Goal: Find contact information: Find contact information

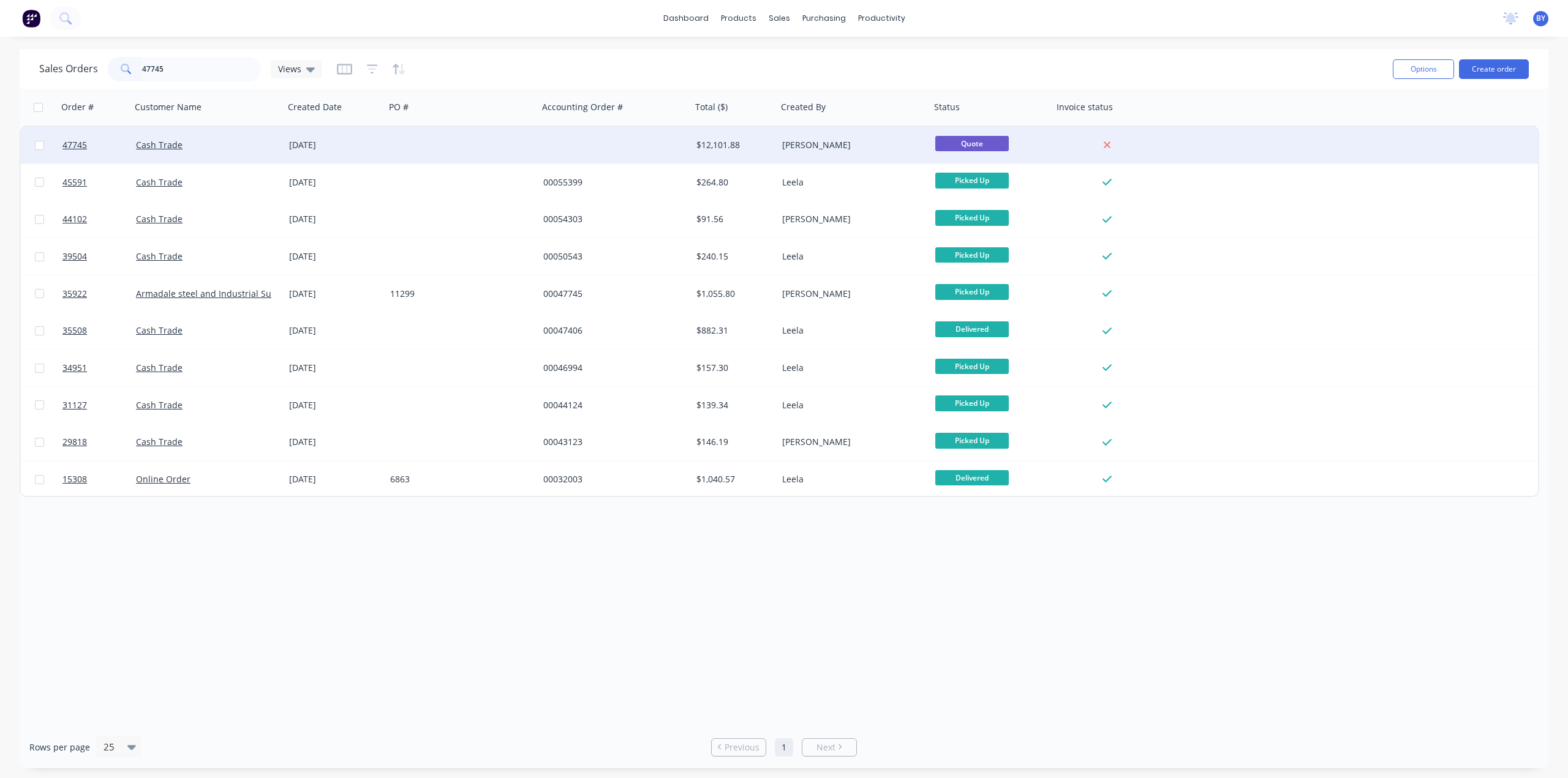
type input "47745"
click at [235, 132] on div "Cash Trade" at bounding box center [207, 145] width 153 height 37
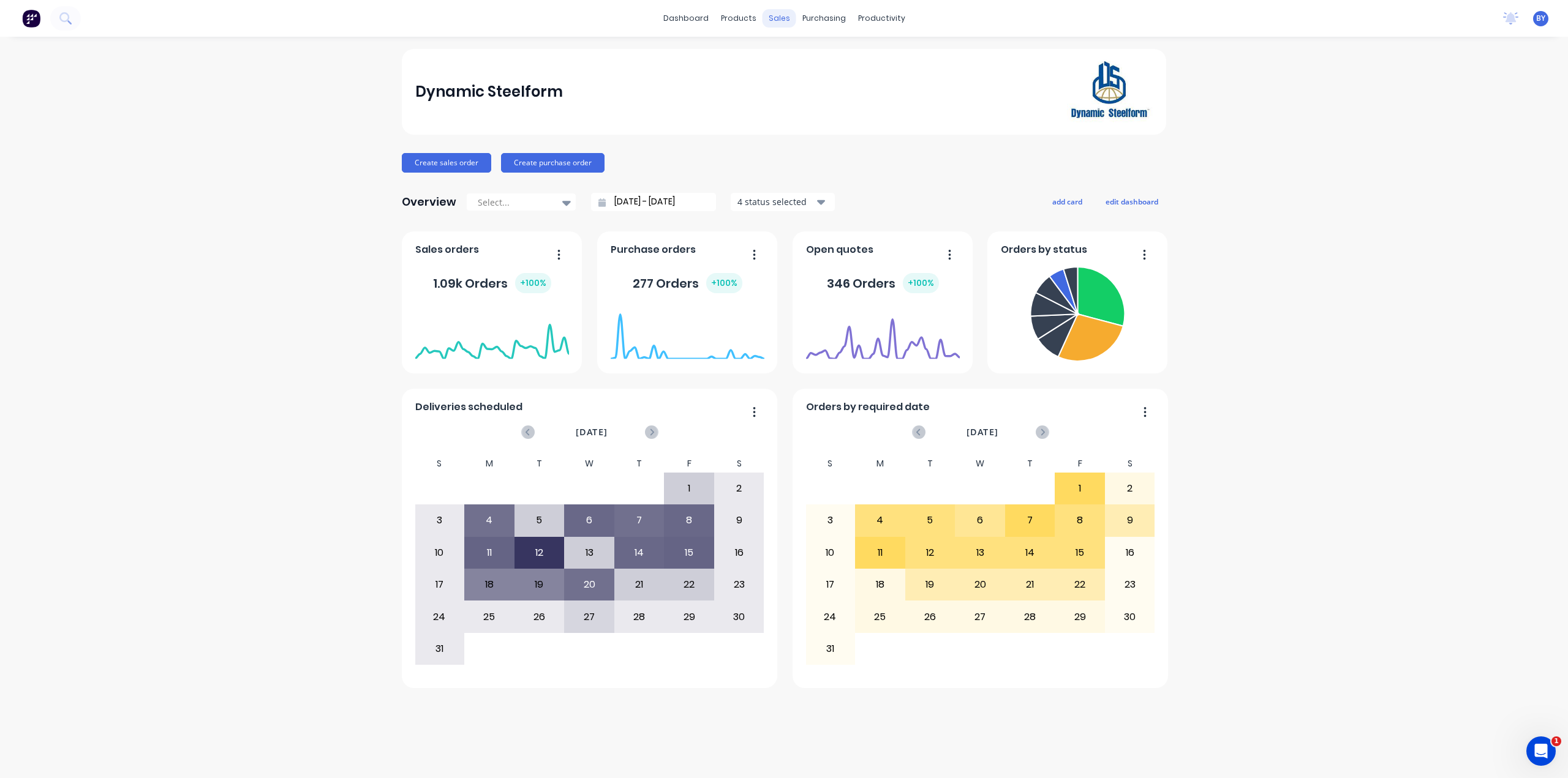
click at [772, 17] on div "sales" at bounding box center [780, 18] width 34 height 18
click at [786, 47] on link "Sales Orders" at bounding box center [845, 58] width 163 height 25
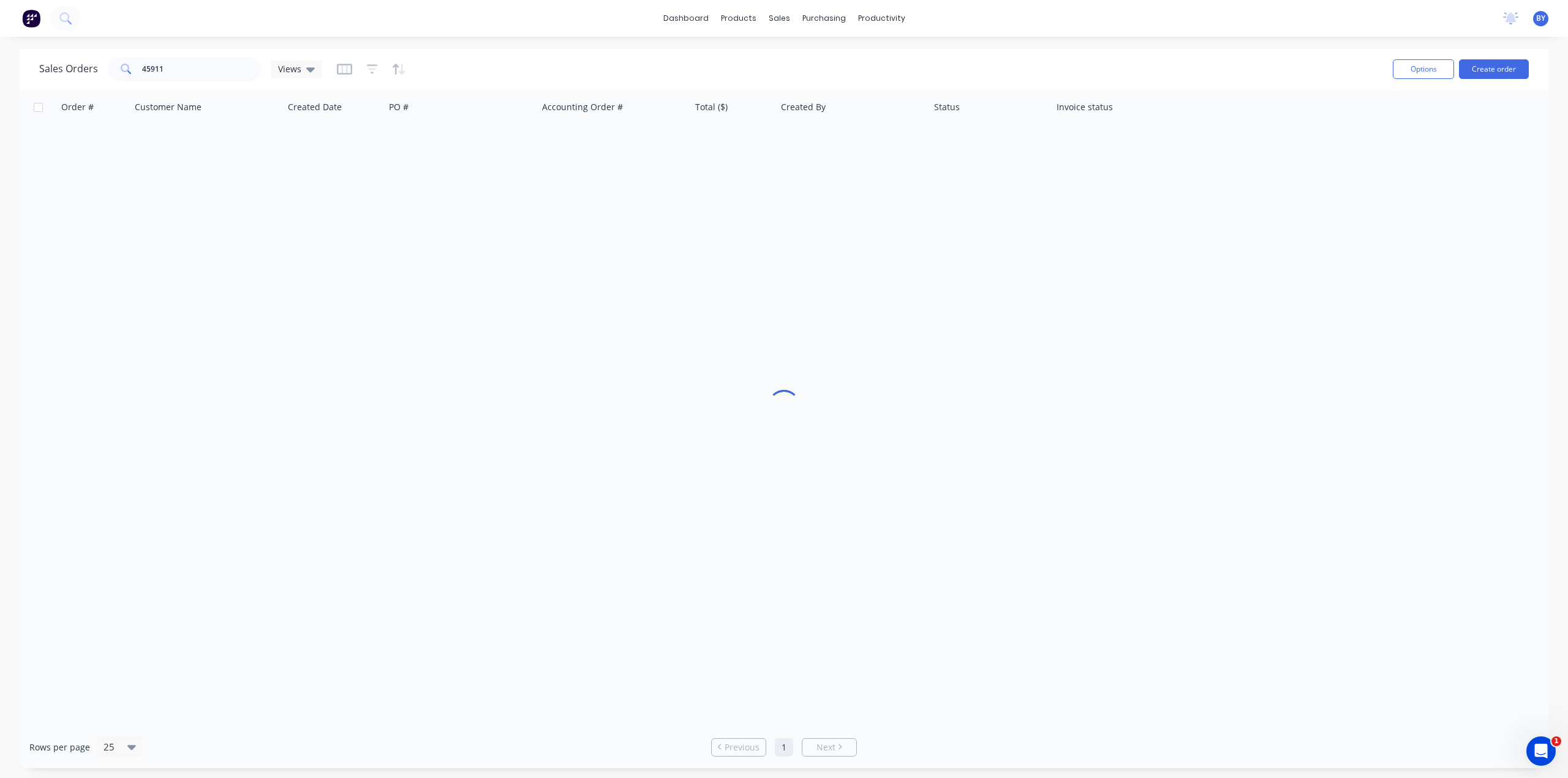
drag, startPoint x: 786, startPoint y: 47, endPoint x: 788, endPoint y: 58, distance: 11.2
click at [788, 58] on div "Sales Orders 45911 Views" at bounding box center [711, 69] width 1344 height 30
drag, startPoint x: 148, startPoint y: 71, endPoint x: 43, endPoint y: 69, distance: 105.0
click at [43, 69] on div "Sales Orders 45911 Views" at bounding box center [180, 70] width 283 height 25
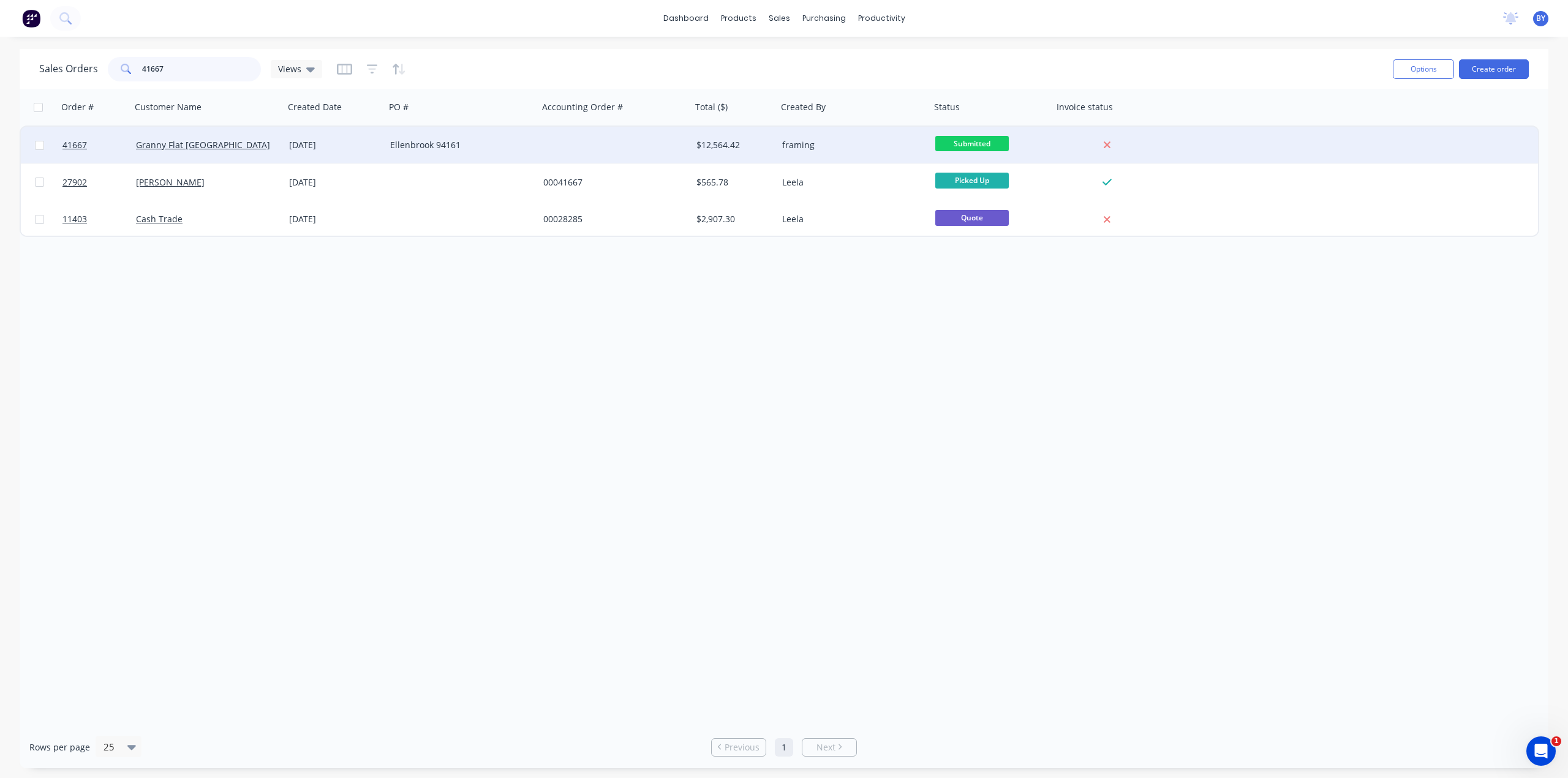
type input "41667"
click at [245, 150] on div "Granny Flat WA" at bounding box center [204, 145] width 136 height 12
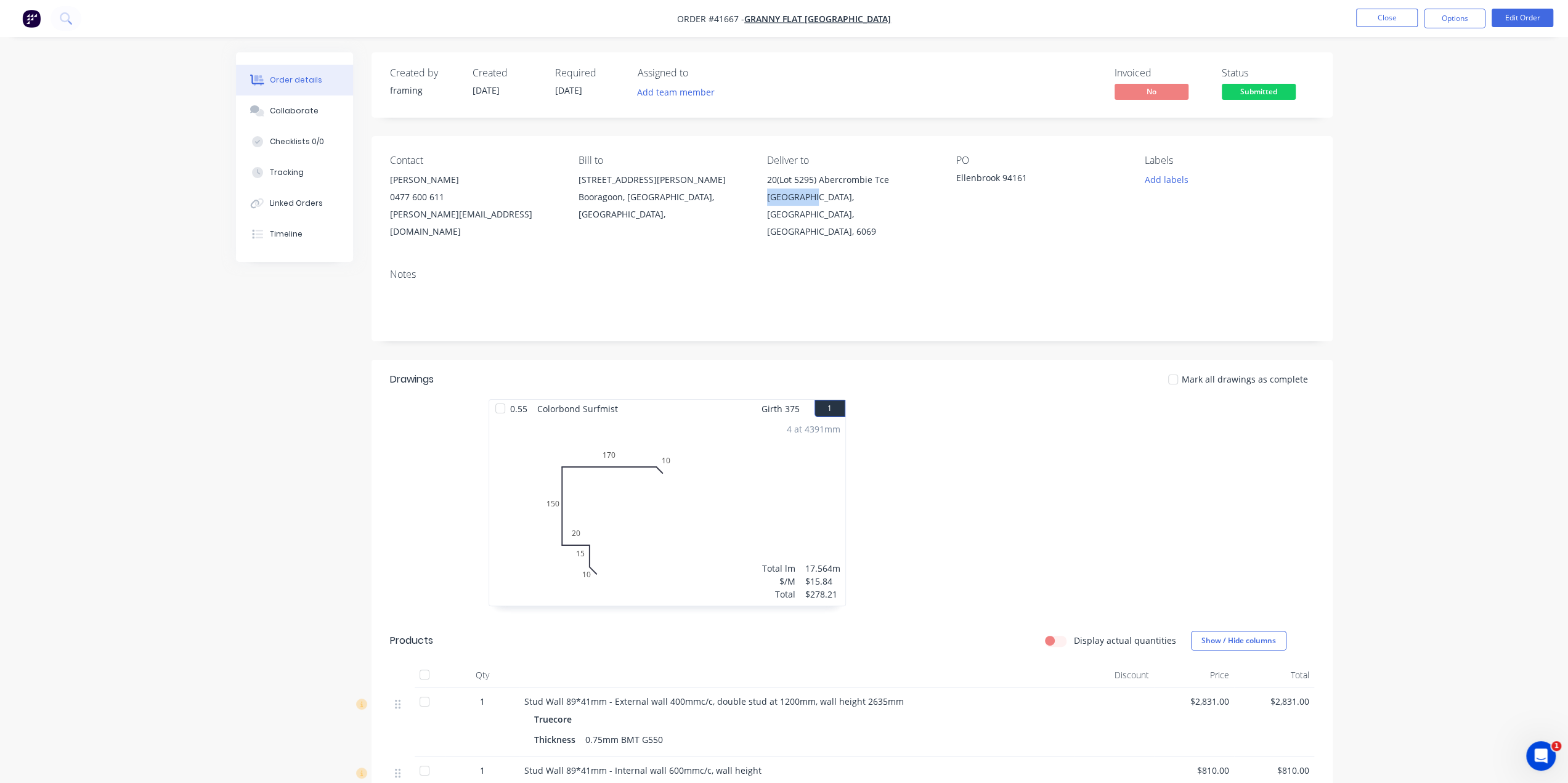
drag, startPoint x: 762, startPoint y: 199, endPoint x: 808, endPoint y: 201, distance: 46.0
click at [808, 201] on div "Contact Karl Chandler 0477 600 611 karl@grannyflatswa.com Bill to 92 McCoy st B…" at bounding box center [852, 197] width 961 height 122
copy div "Ellenbrook"
click at [760, 181] on div "Contact Karl Chandler 0477 600 611 karl@grannyflatswa.com Bill to 92 McCoy st B…" at bounding box center [852, 197] width 961 height 122
drag, startPoint x: 769, startPoint y: 184, endPoint x: 809, endPoint y: 204, distance: 44.7
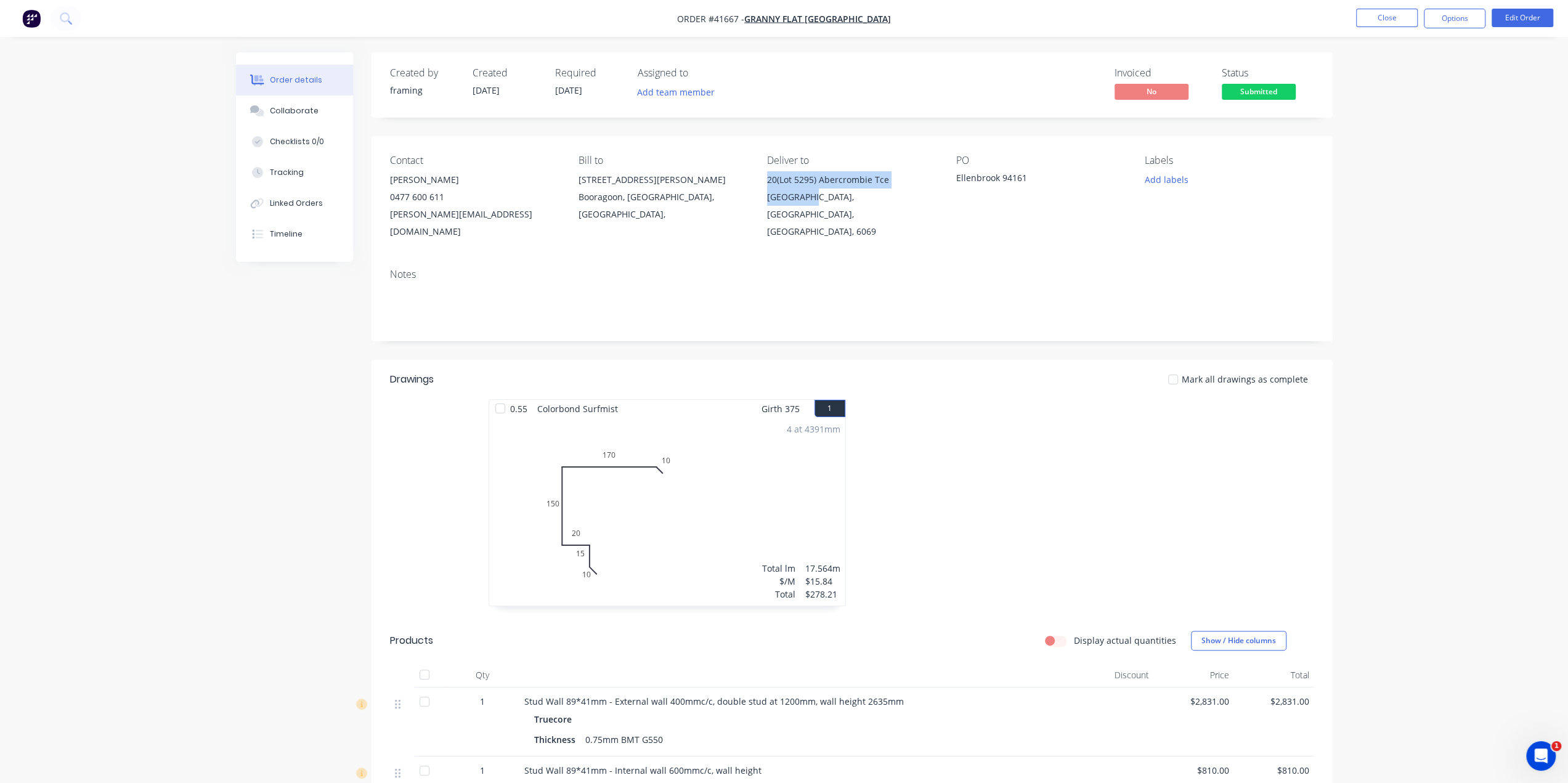
click at [809, 204] on div "Contact Karl Chandler 0477 600 611 karl@grannyflatswa.com Bill to 92 McCoy st B…" at bounding box center [852, 197] width 961 height 122
copy div "20(Lot 5295) Abercrombie Tce Ellenbrook"
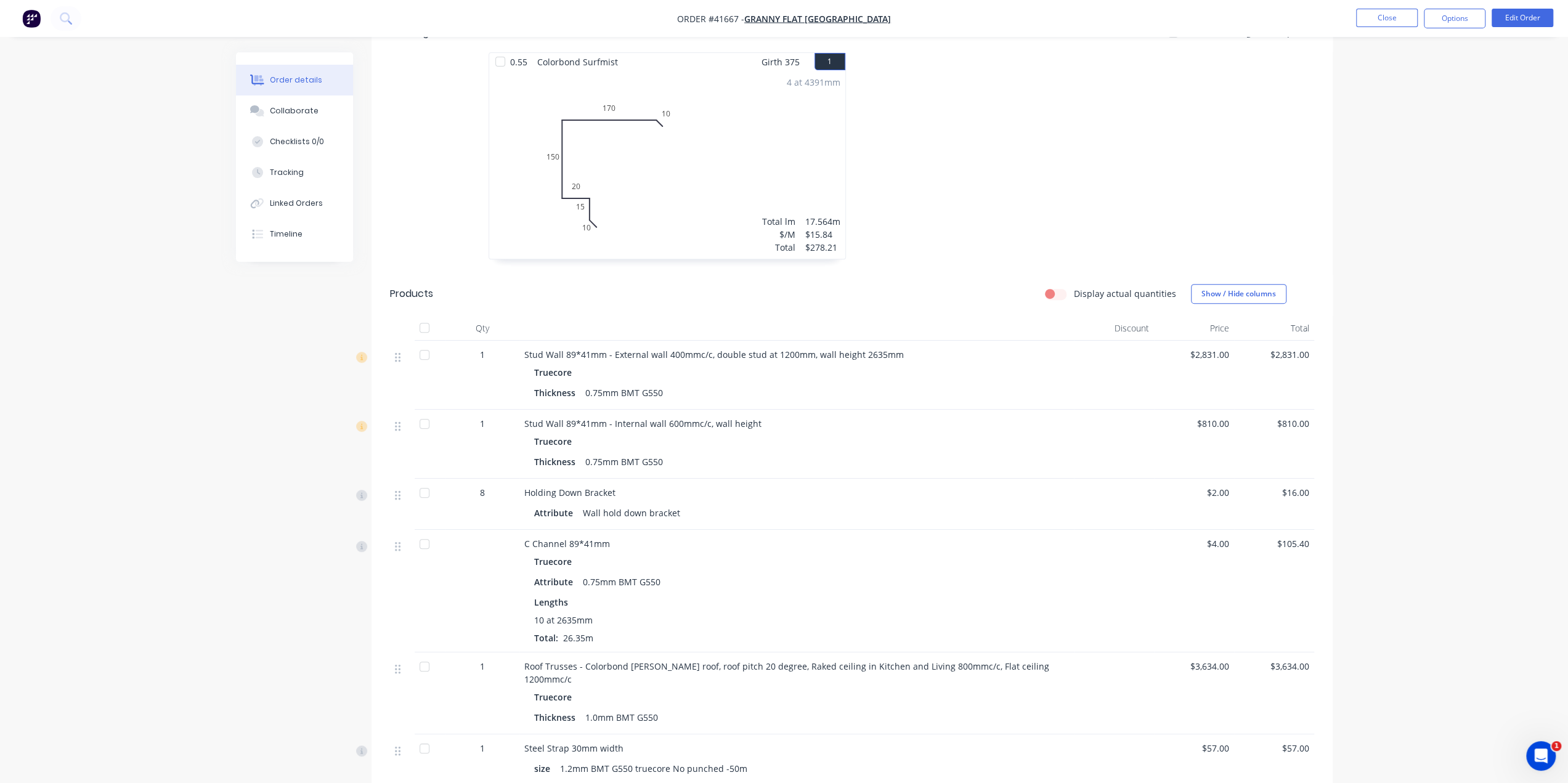
scroll to position [315, 0]
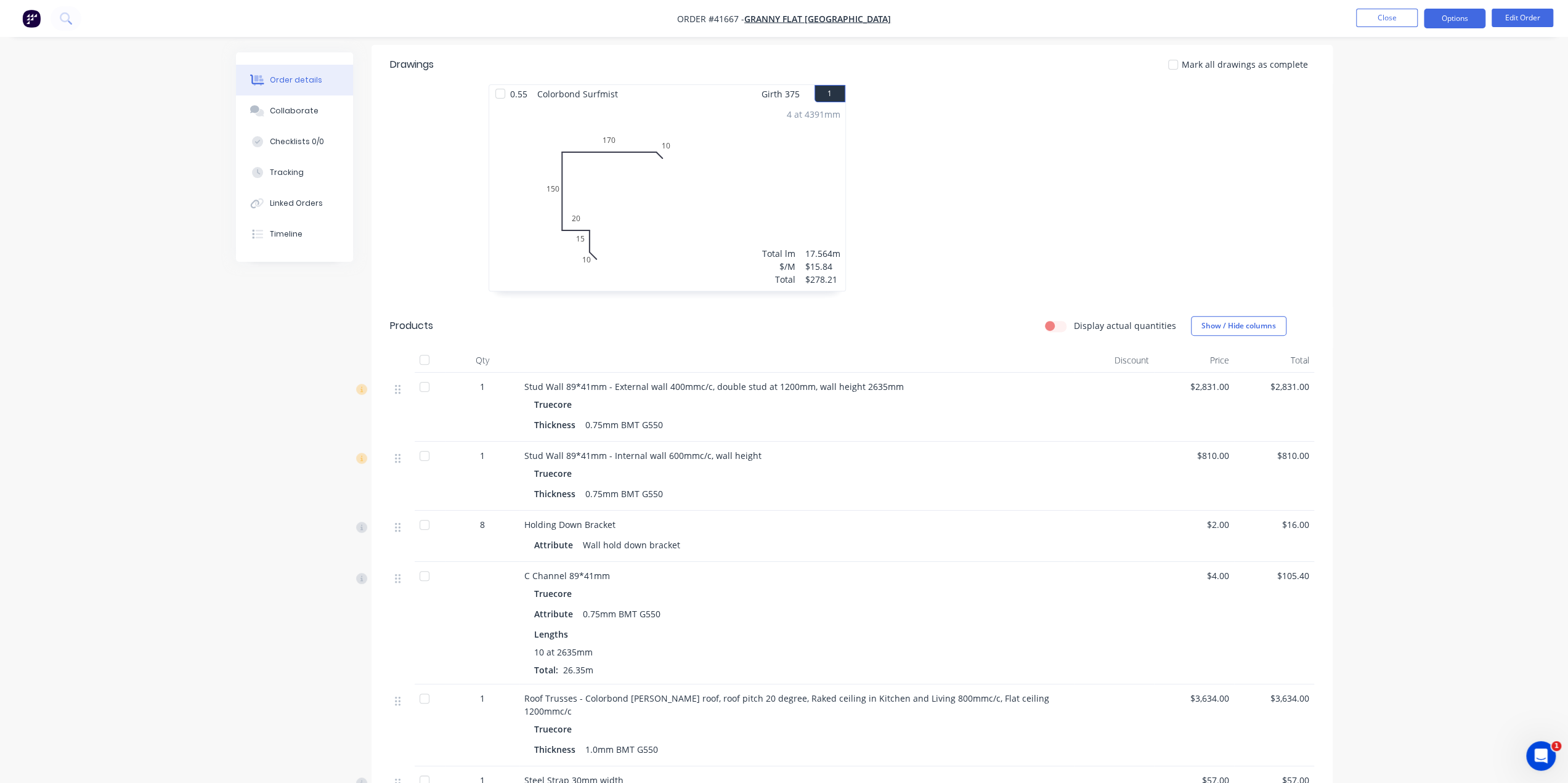
click at [1458, 14] on button "Options" at bounding box center [1455, 18] width 61 height 20
click at [1423, 175] on div "Delivery Docket" at bounding box center [1418, 173] width 113 height 18
click at [1388, 154] on div "Custom" at bounding box center [1418, 148] width 113 height 18
drag, startPoint x: 1392, startPoint y: 75, endPoint x: 1395, endPoint y: 114, distance: 39.1
click at [1393, 74] on div "Back" at bounding box center [1418, 75] width 113 height 18
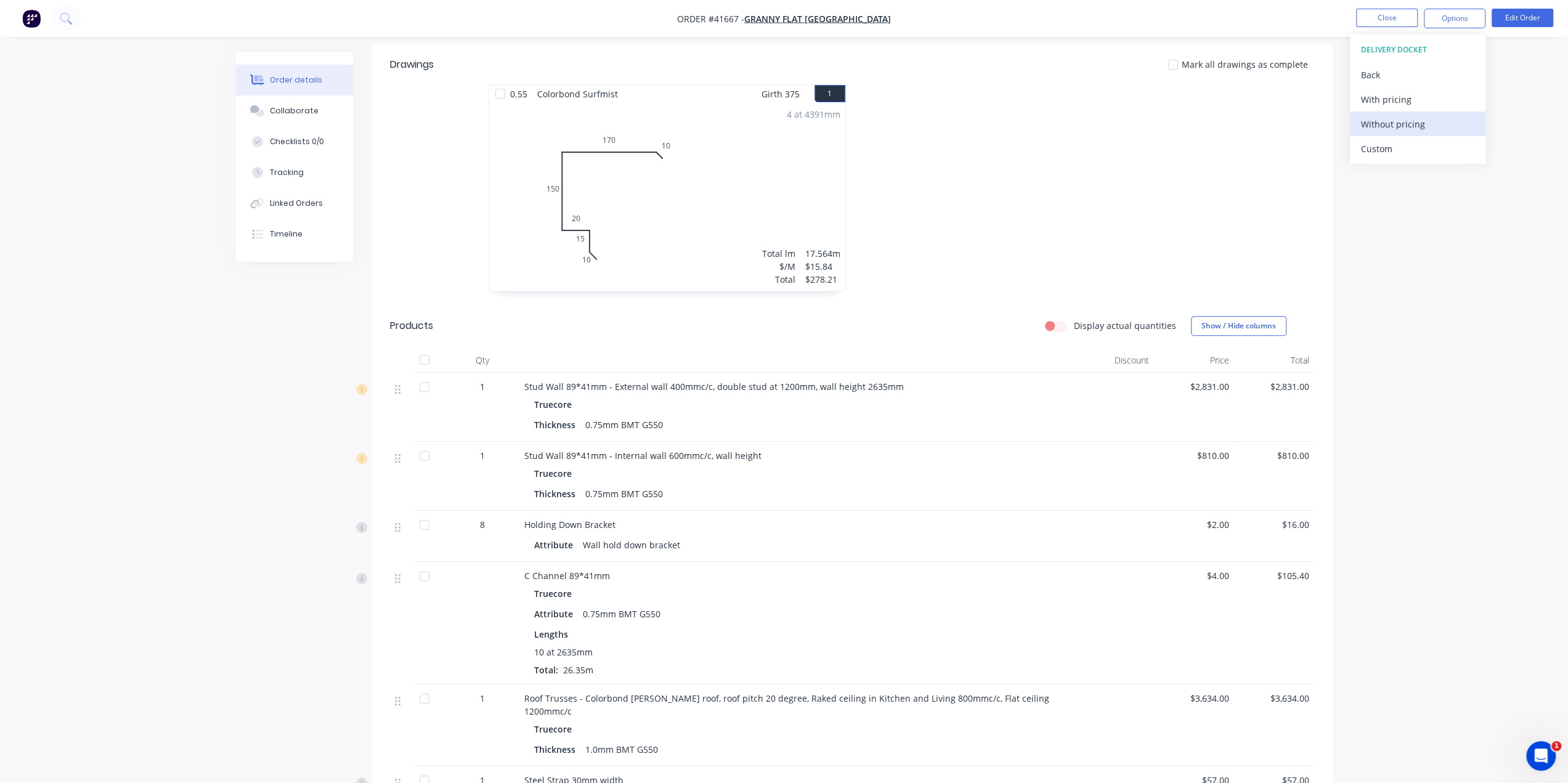
click at [1400, 122] on div "Without pricing" at bounding box center [1418, 124] width 113 height 18
click at [275, 225] on button "Timeline" at bounding box center [294, 234] width 117 height 31
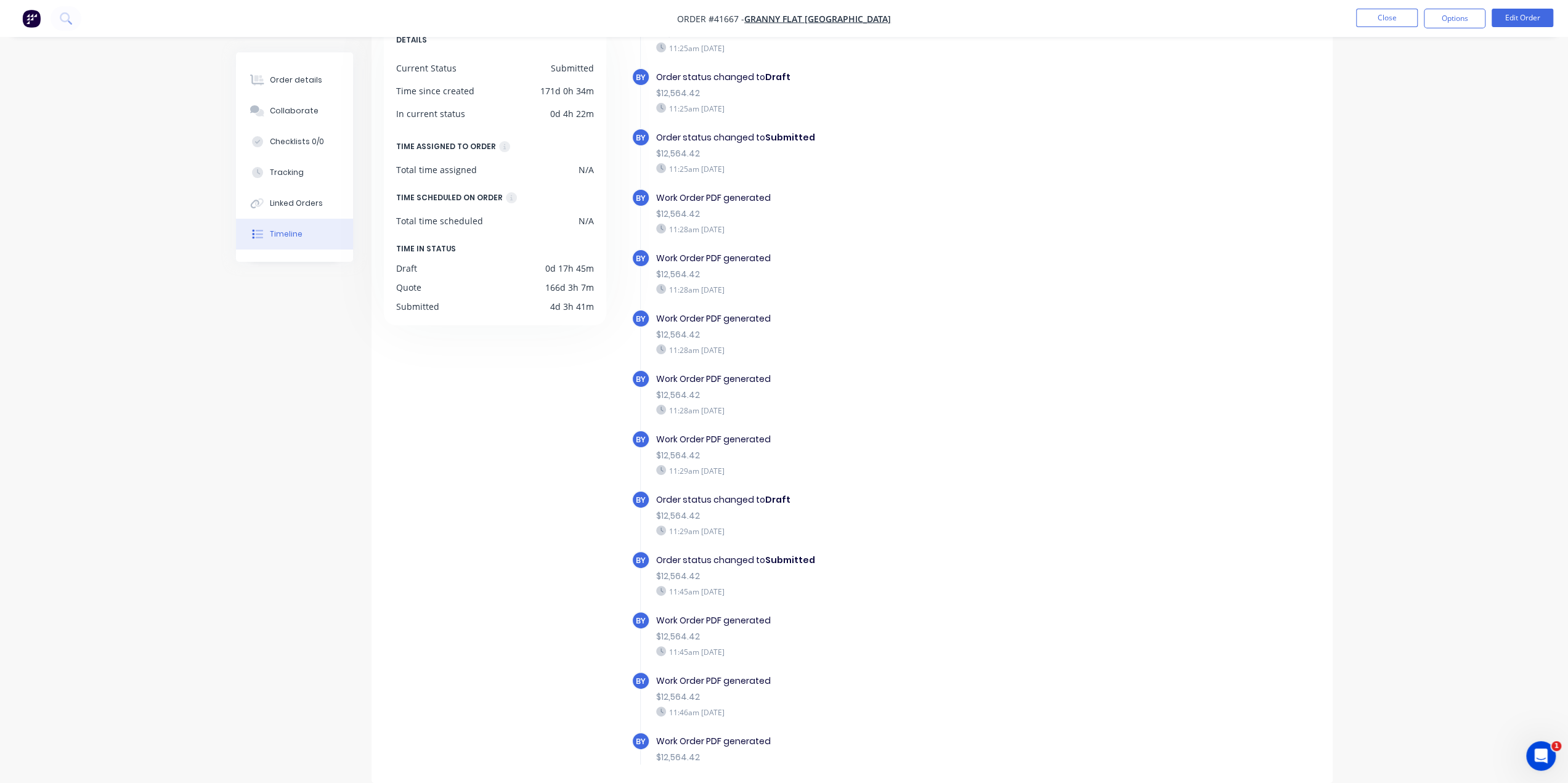
scroll to position [345, 0]
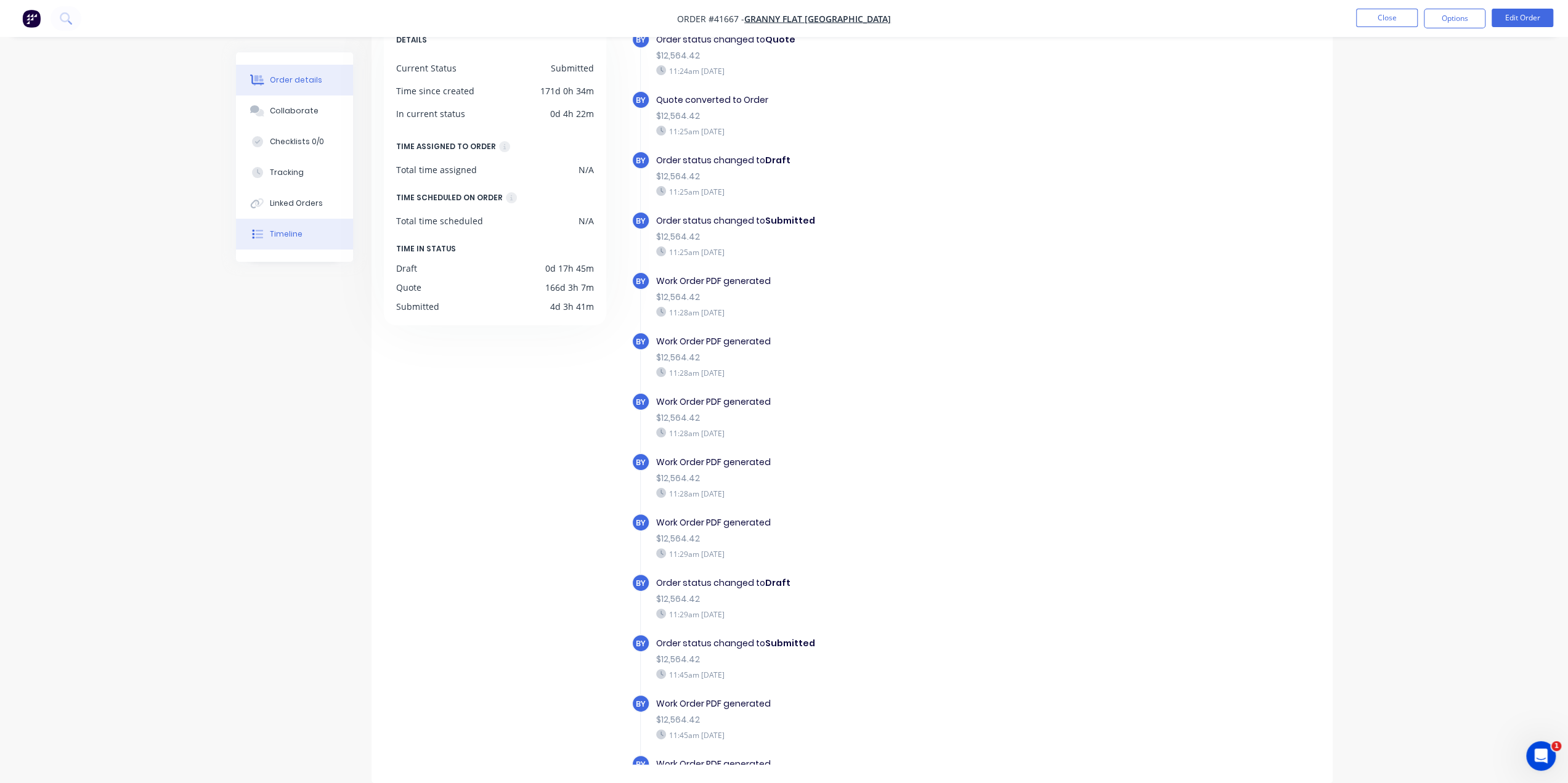
click at [262, 78] on icon at bounding box center [257, 80] width 14 height 11
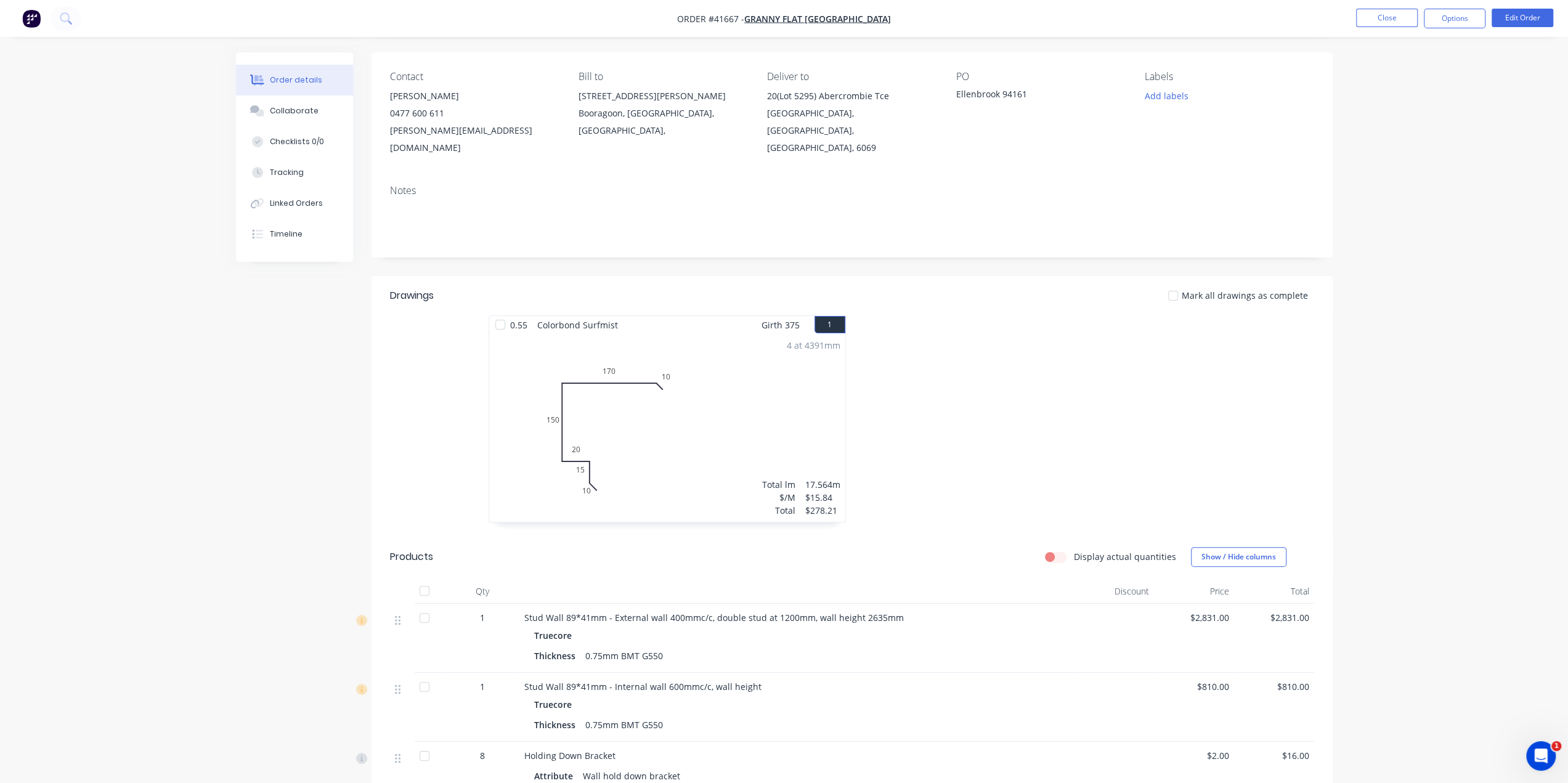
click at [27, 9] on img "button" at bounding box center [31, 18] width 18 height 18
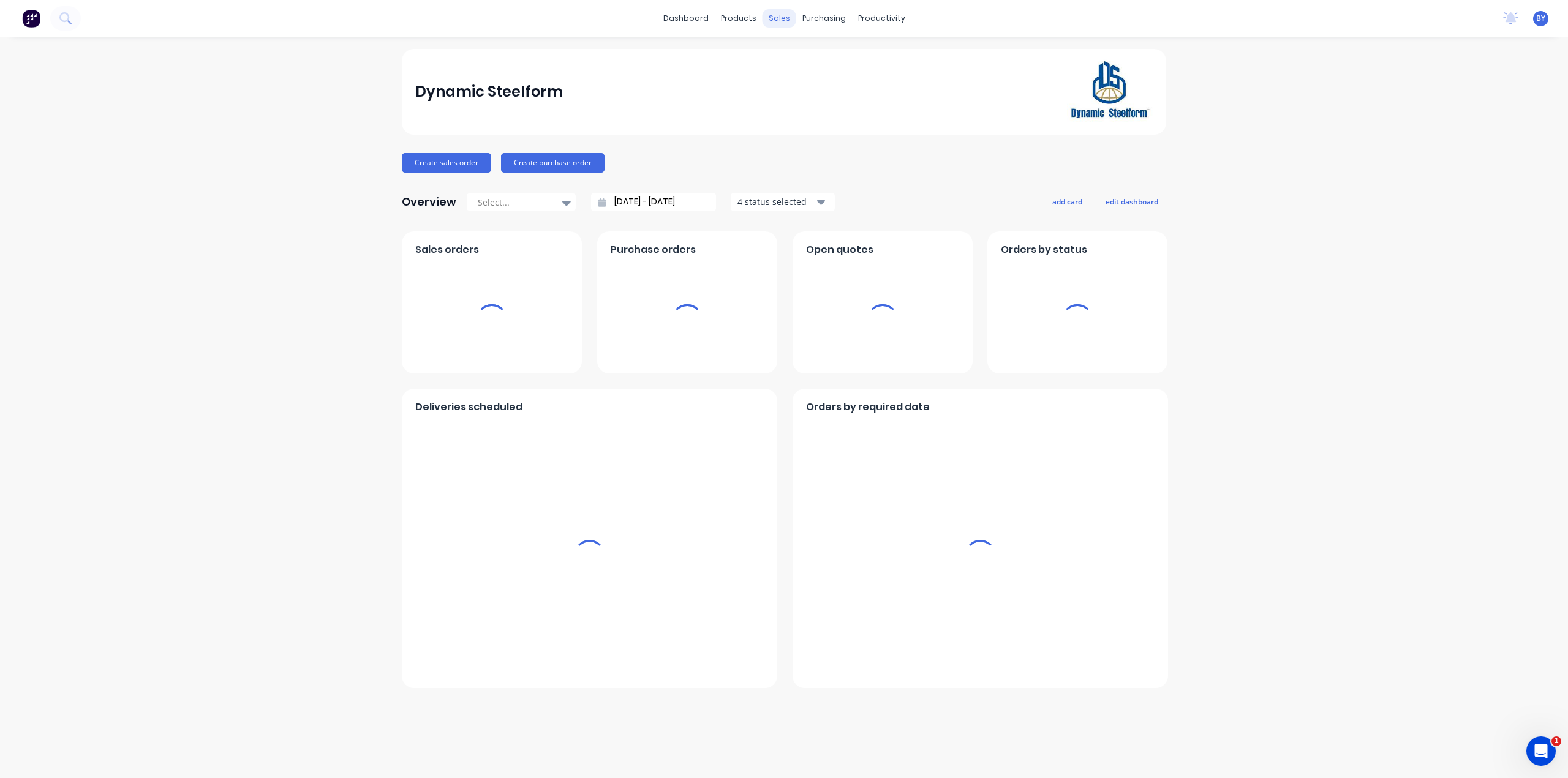
click at [774, 15] on div "sales" at bounding box center [780, 18] width 34 height 18
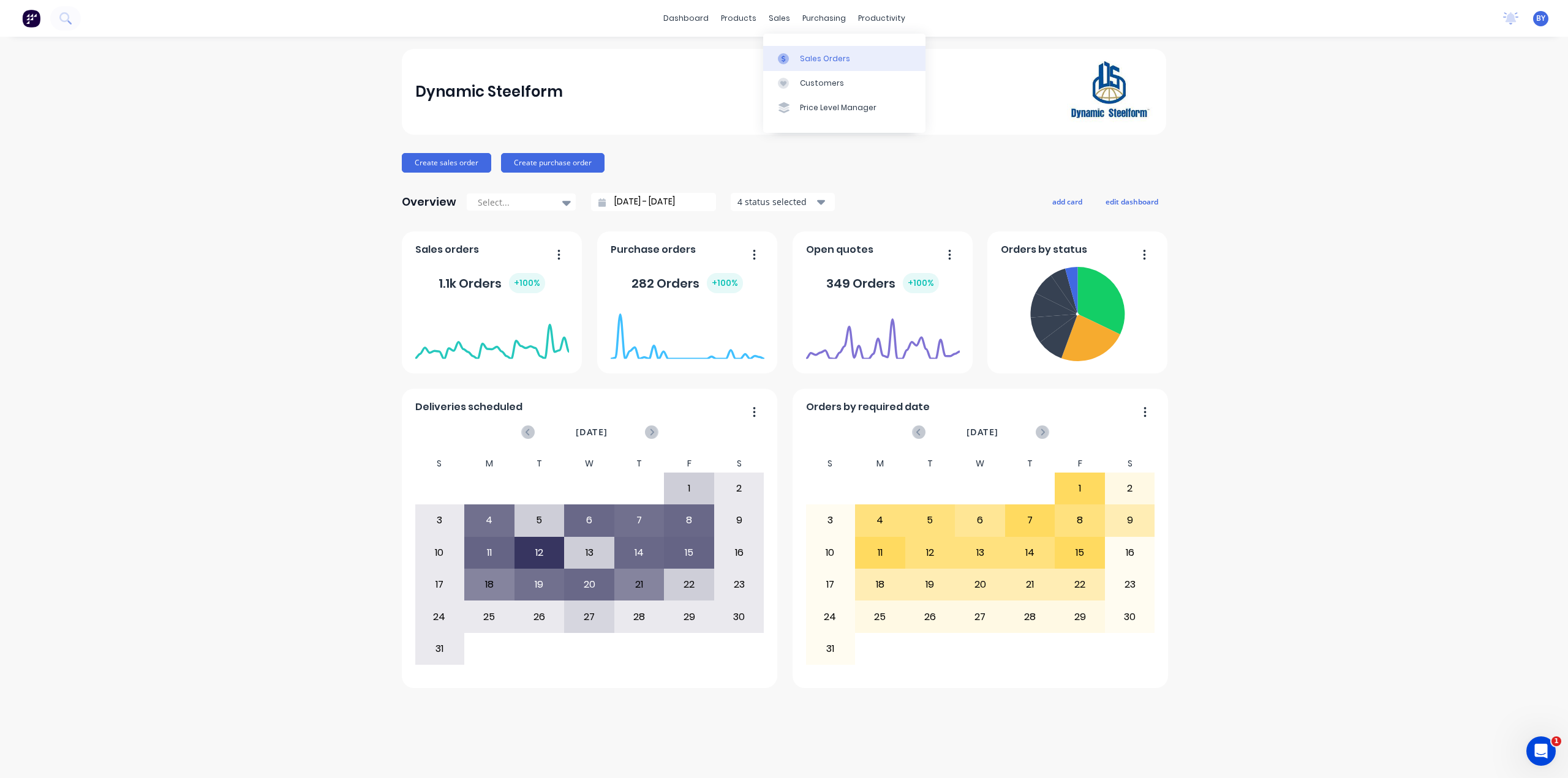
click at [804, 62] on div "Sales Orders" at bounding box center [825, 58] width 50 height 11
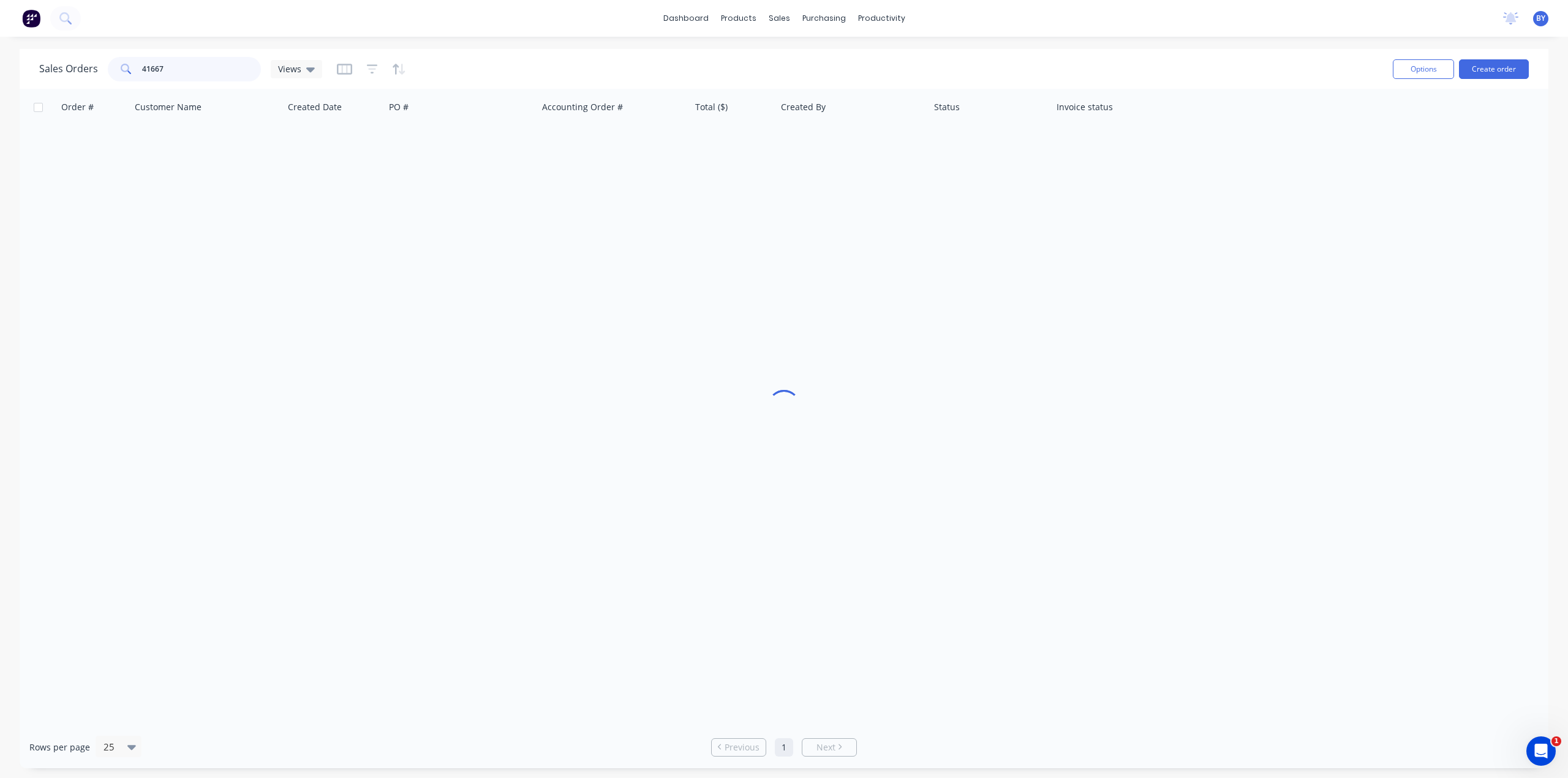
drag, startPoint x: 217, startPoint y: 67, endPoint x: 37, endPoint y: 80, distance: 180.5
click at [38, 79] on div "Sales Orders 41667 Views Options Create order" at bounding box center [784, 68] width 1529 height 40
type input "47924"
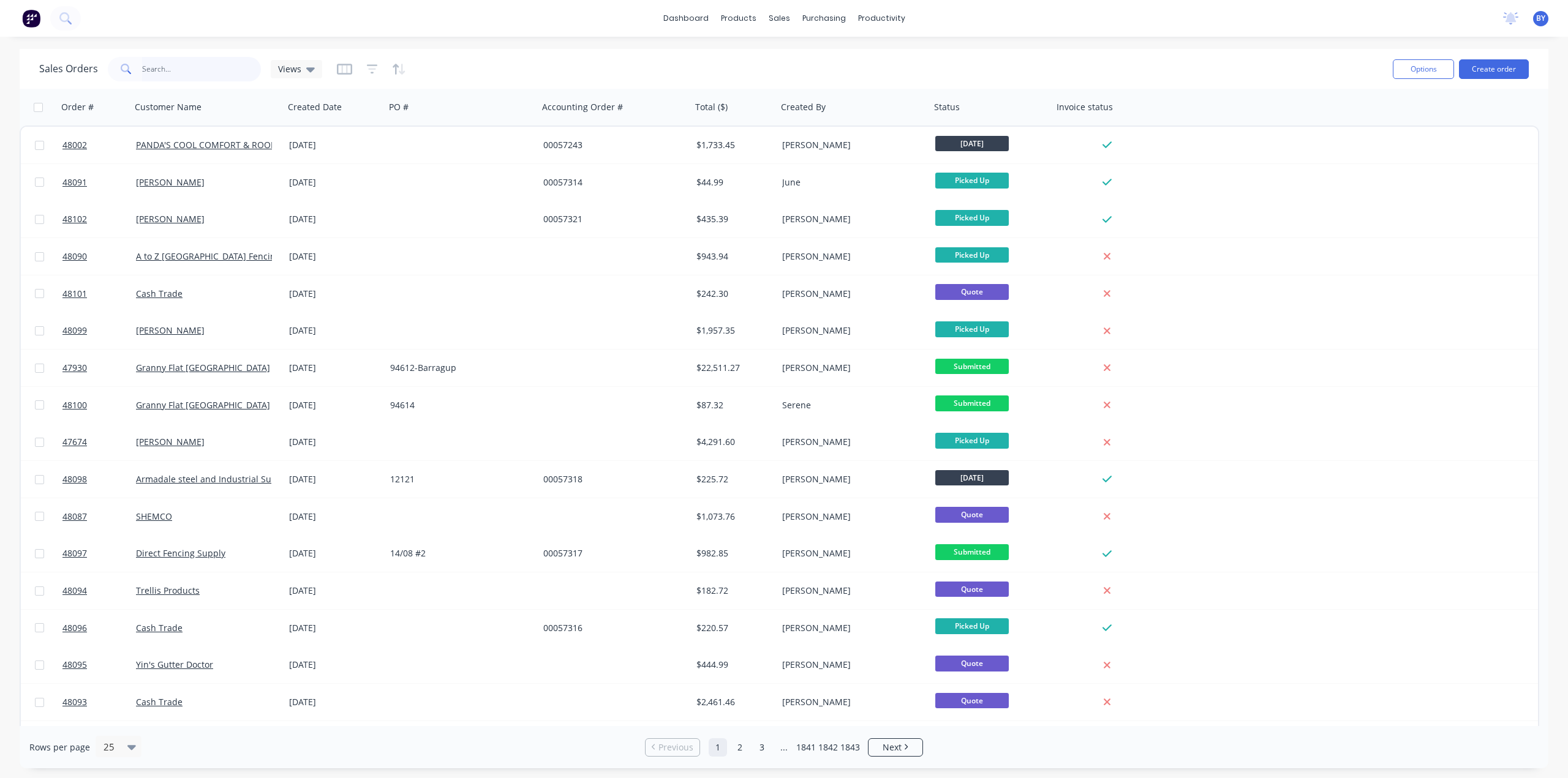
click at [166, 64] on input "text" at bounding box center [202, 70] width 120 height 25
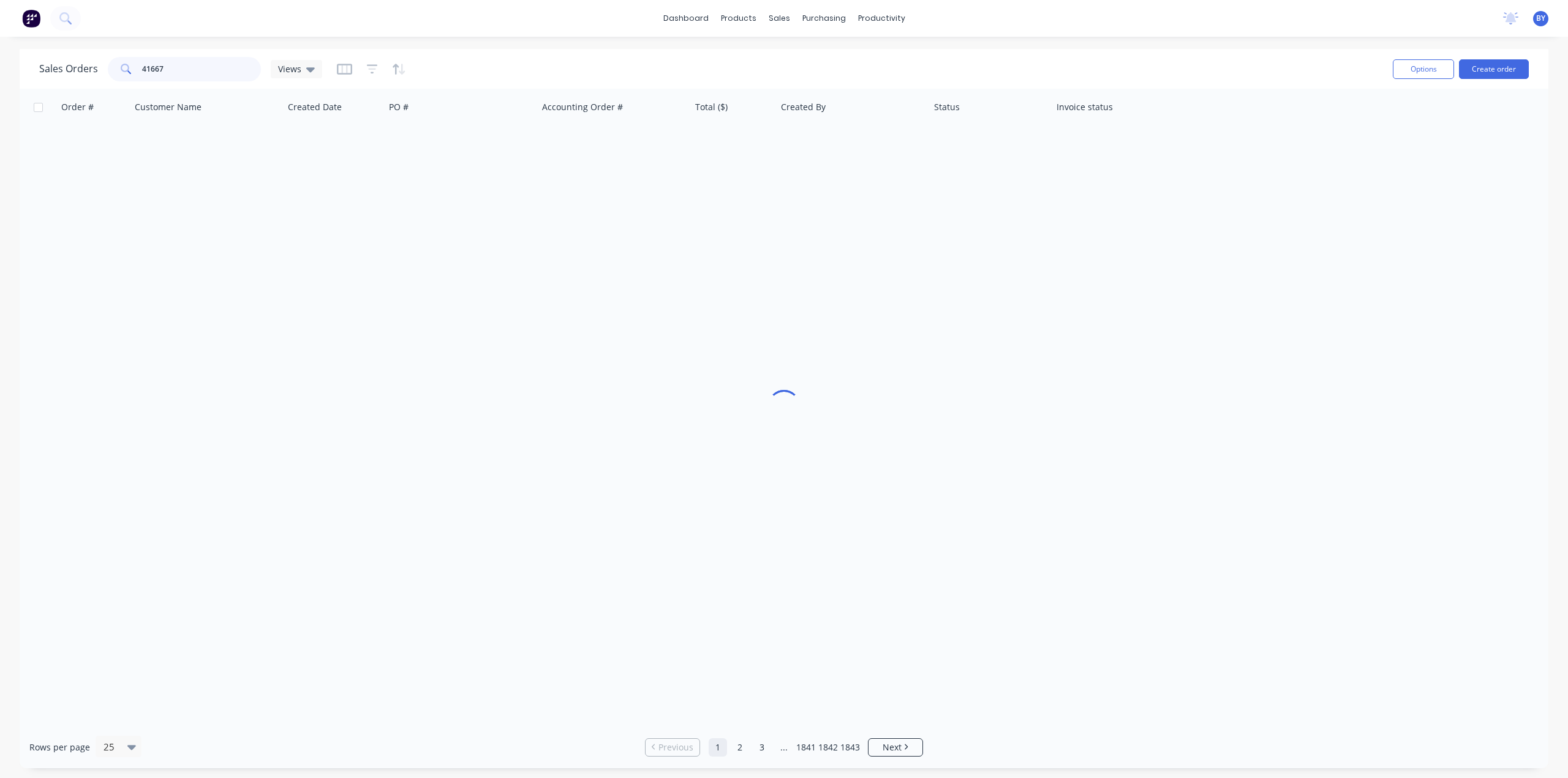
type input "41667"
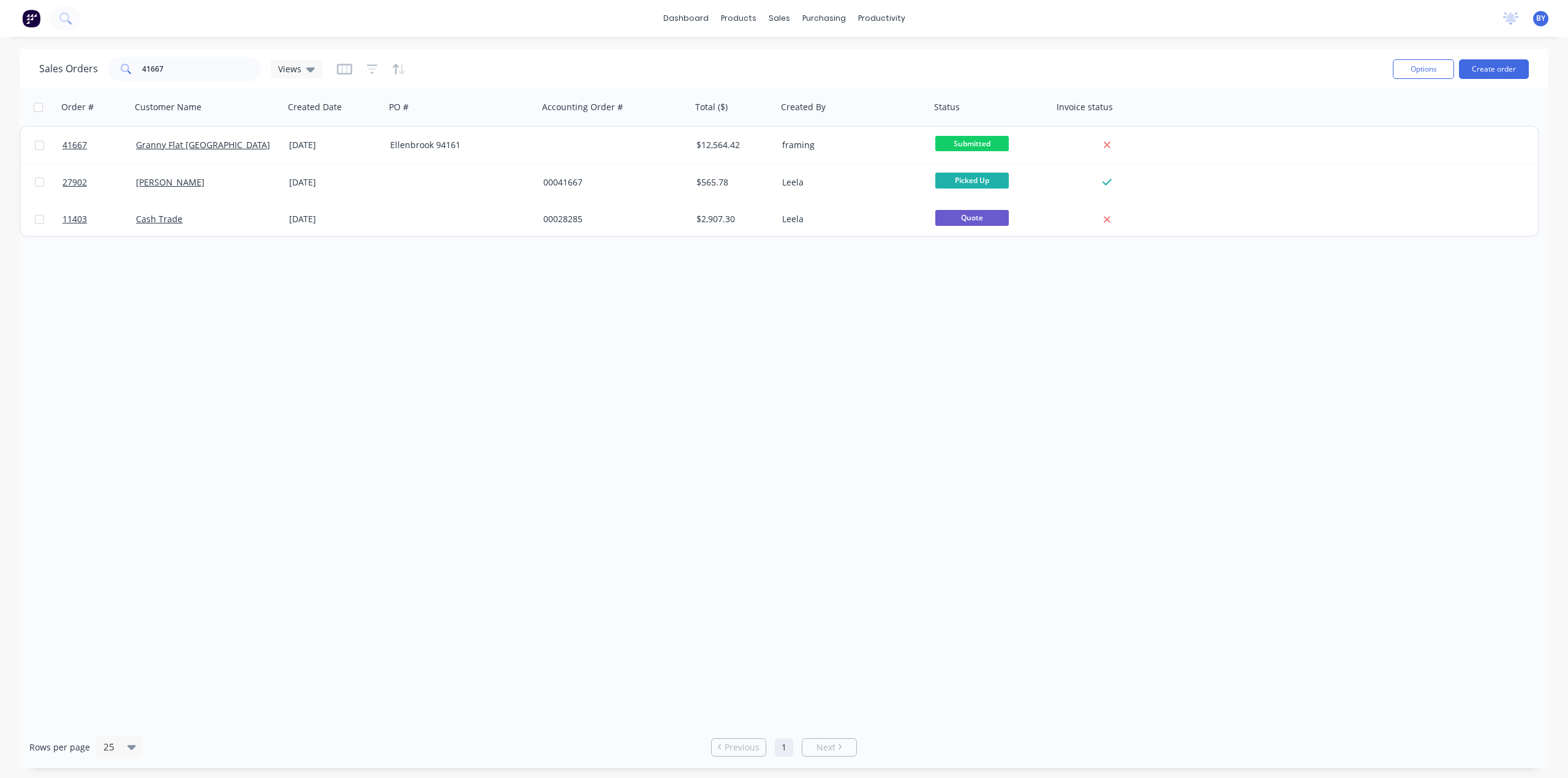
click at [453, 449] on div "Order # Customer Name Created Date PO # Accounting Order # Total ($) Created By…" at bounding box center [784, 408] width 1529 height 638
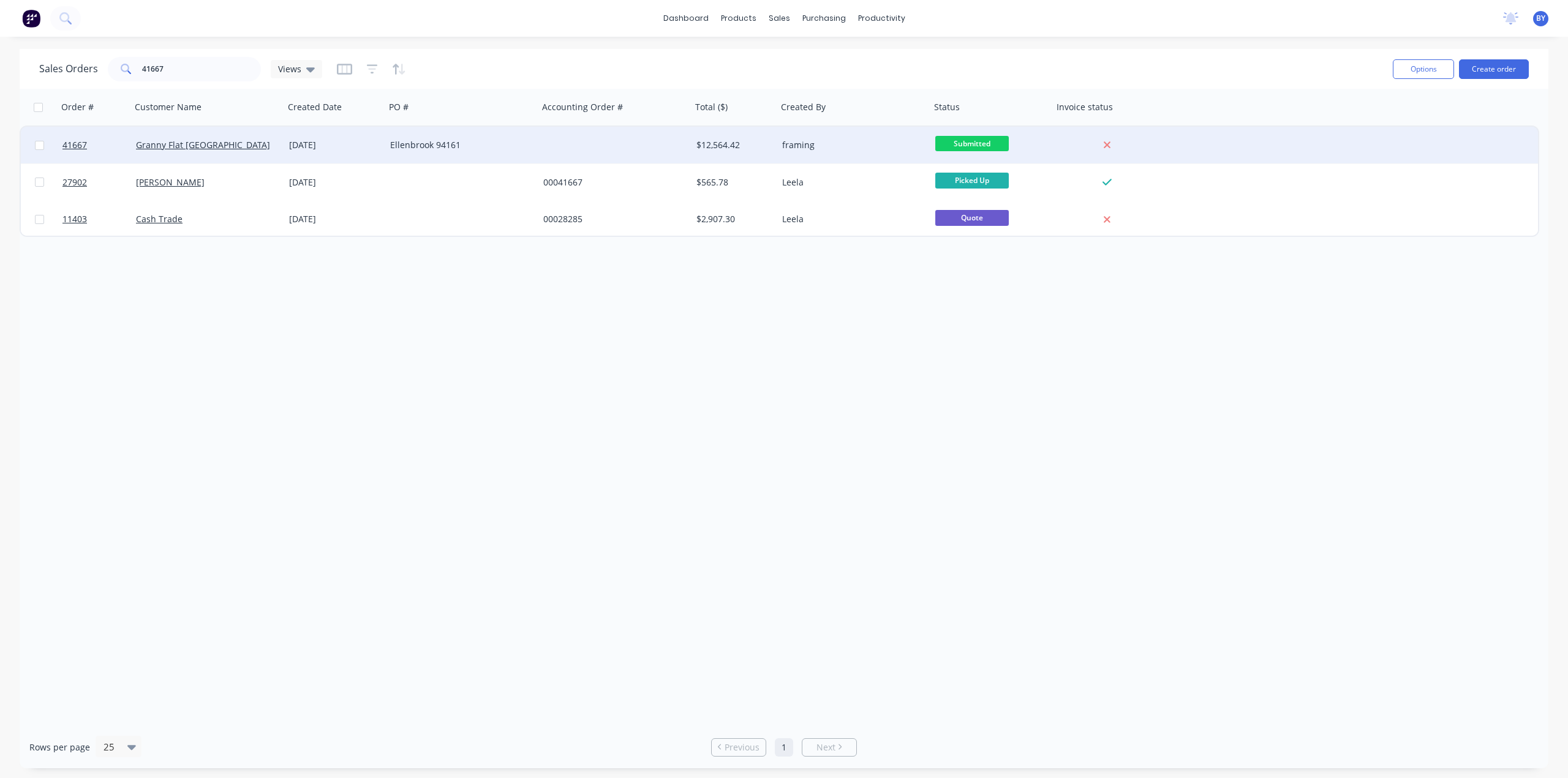
click at [267, 151] on div "Granny Flat [GEOGRAPHIC_DATA]" at bounding box center [204, 145] width 136 height 12
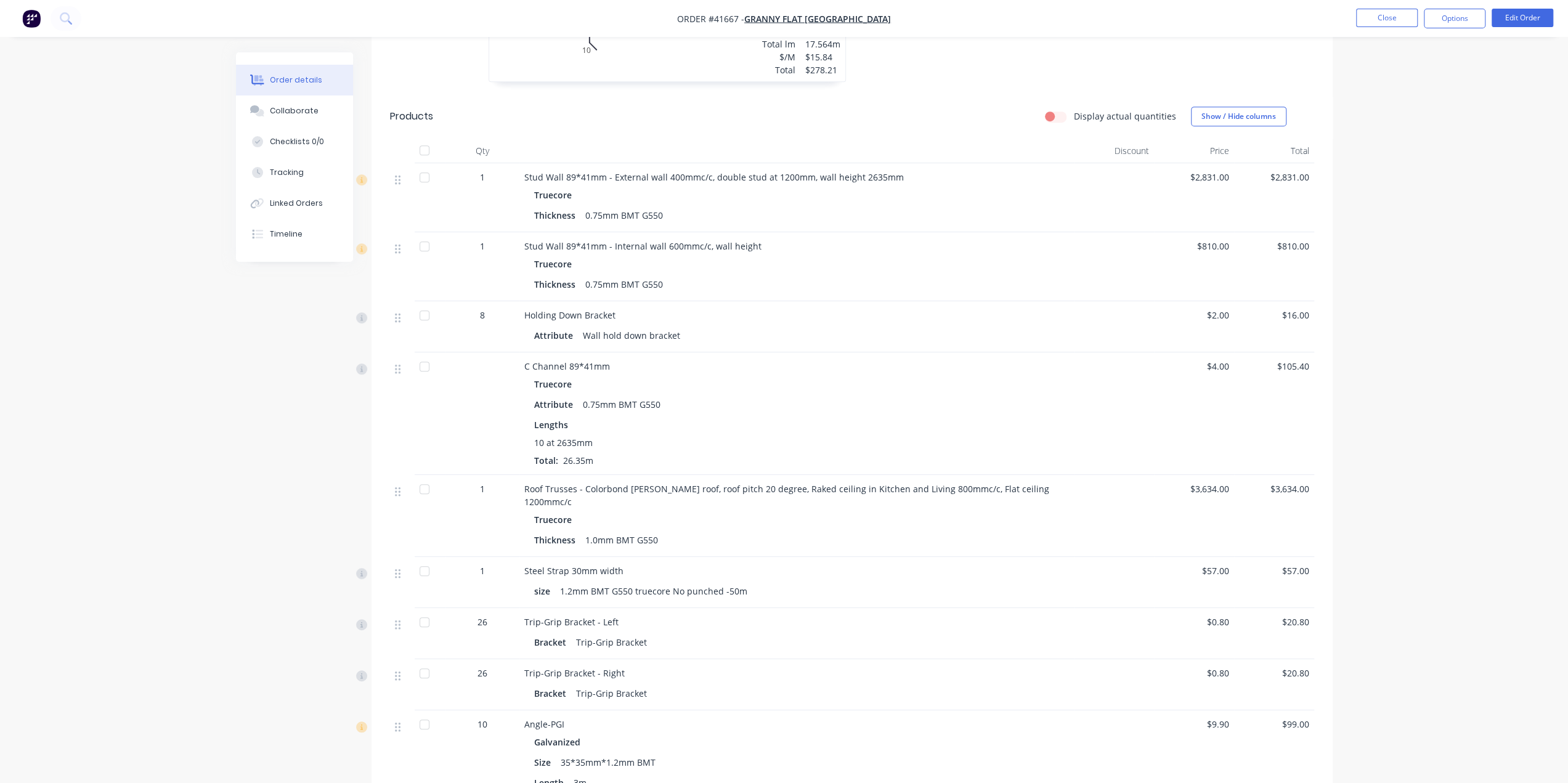
scroll to position [602, 0]
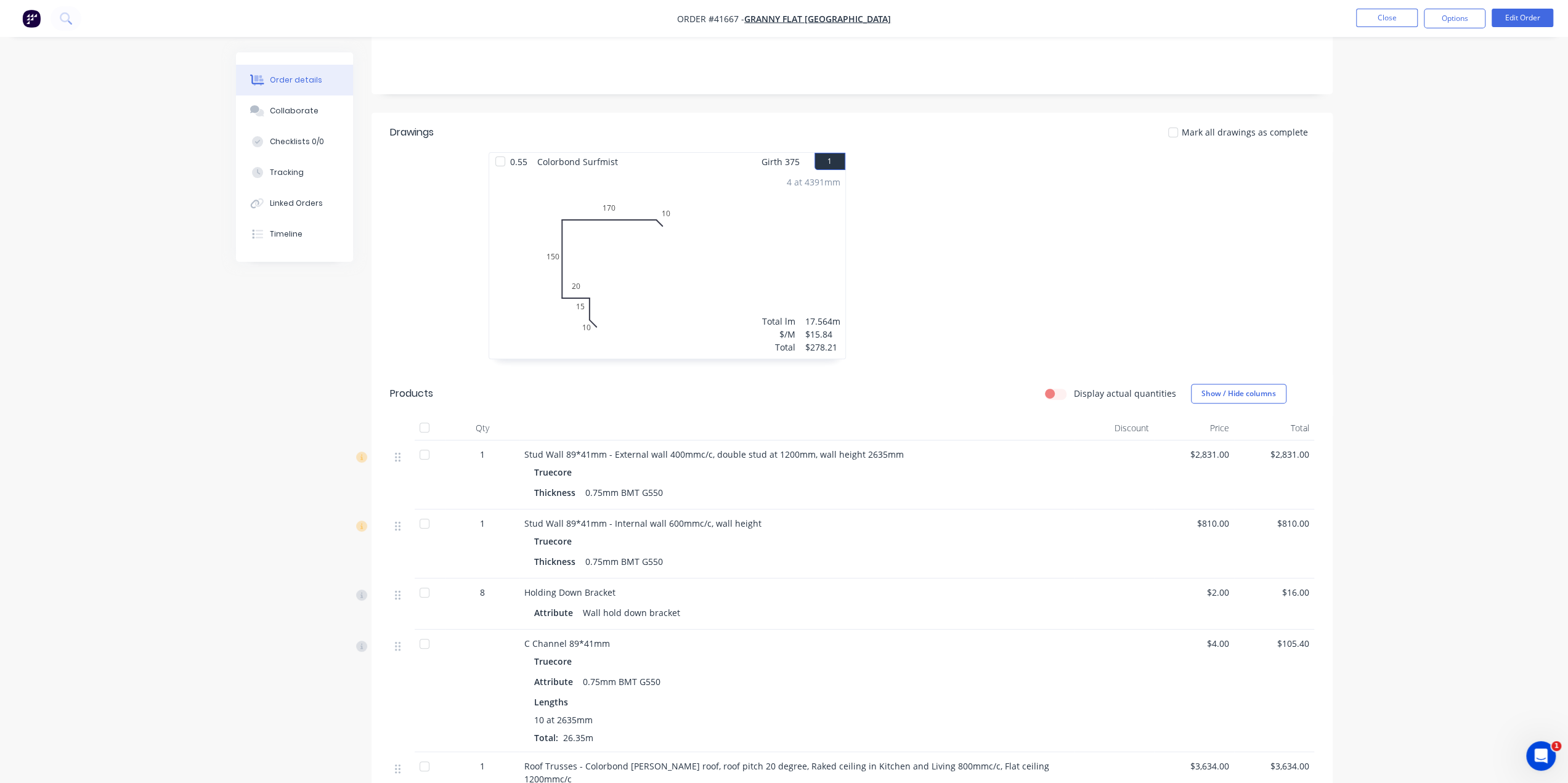
scroll to position [89, 0]
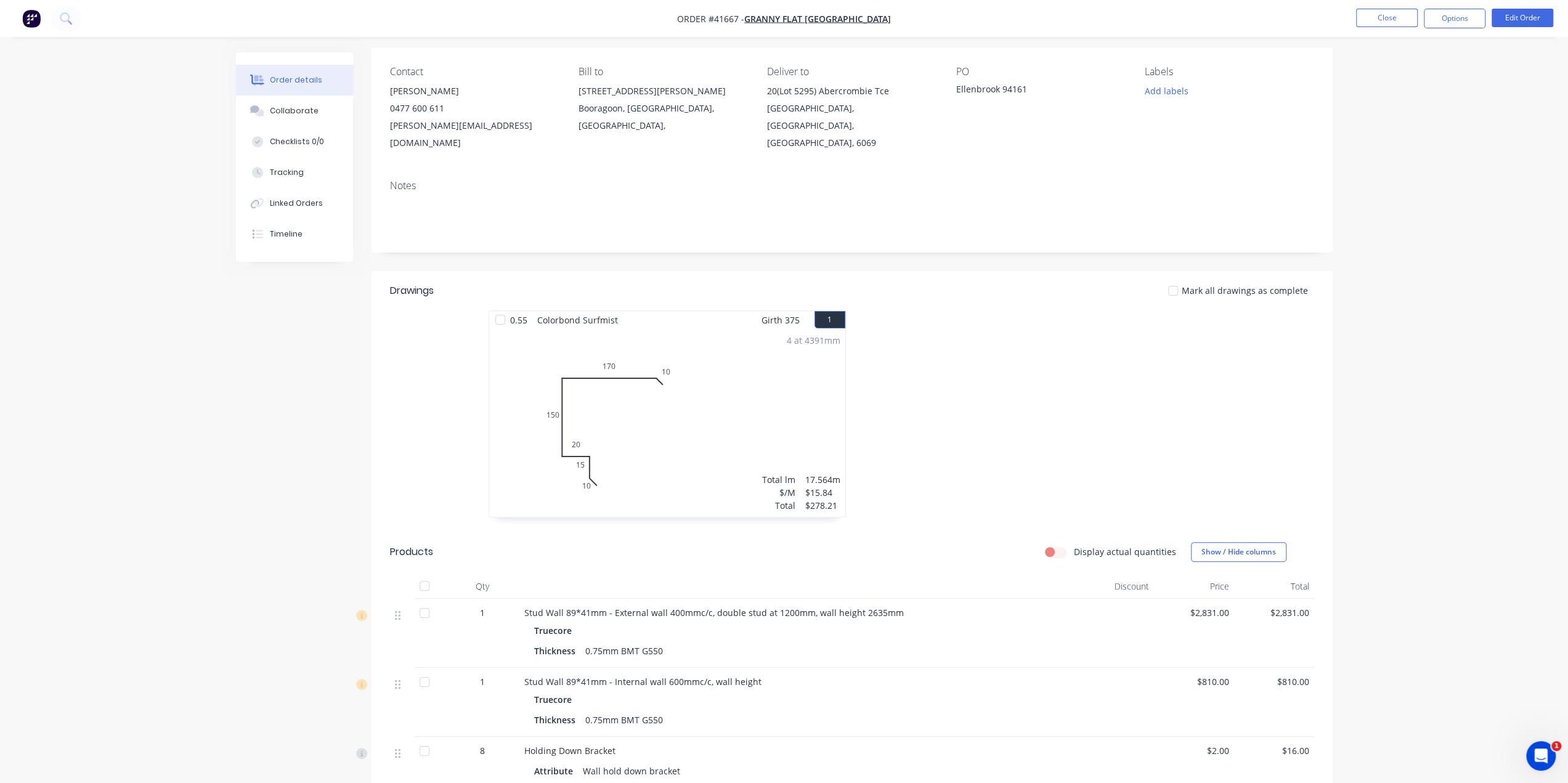
click at [28, 24] on img "button" at bounding box center [31, 18] width 18 height 18
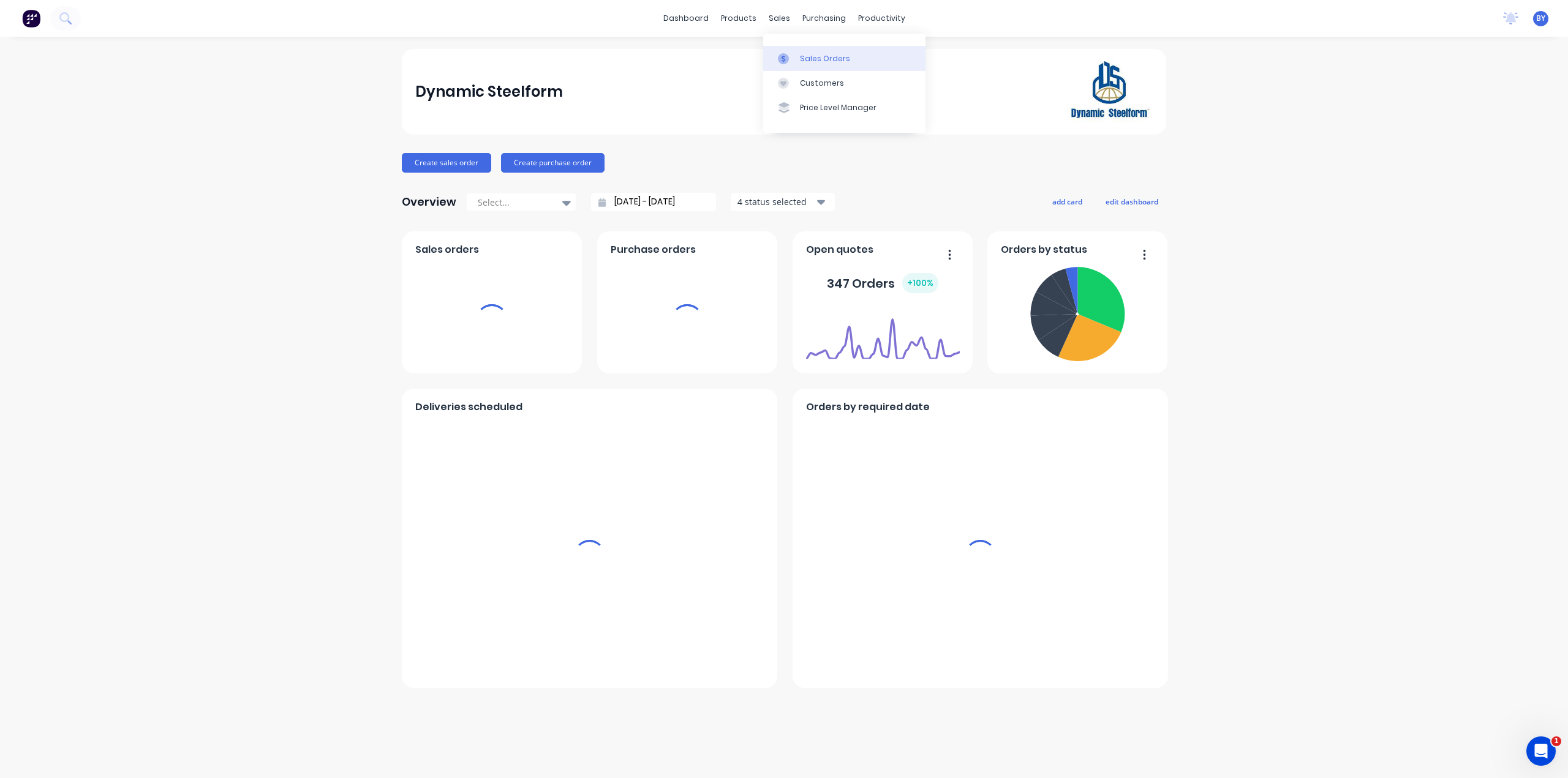
click at [791, 56] on div at bounding box center [787, 58] width 18 height 11
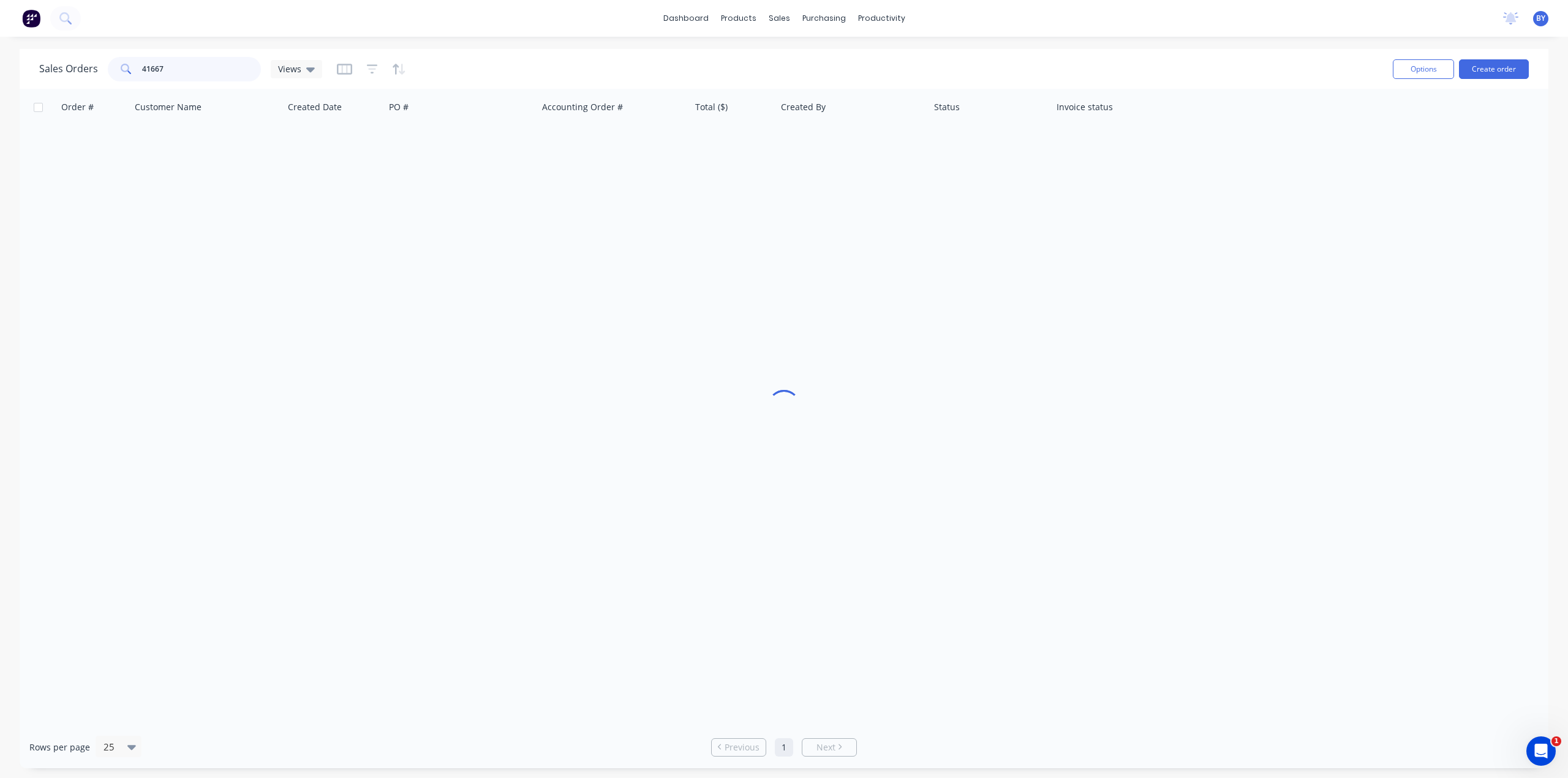
drag, startPoint x: 220, startPoint y: 72, endPoint x: 74, endPoint y: 67, distance: 146.1
click at [68, 63] on div "Sales Orders 41667 Views" at bounding box center [180, 70] width 283 height 25
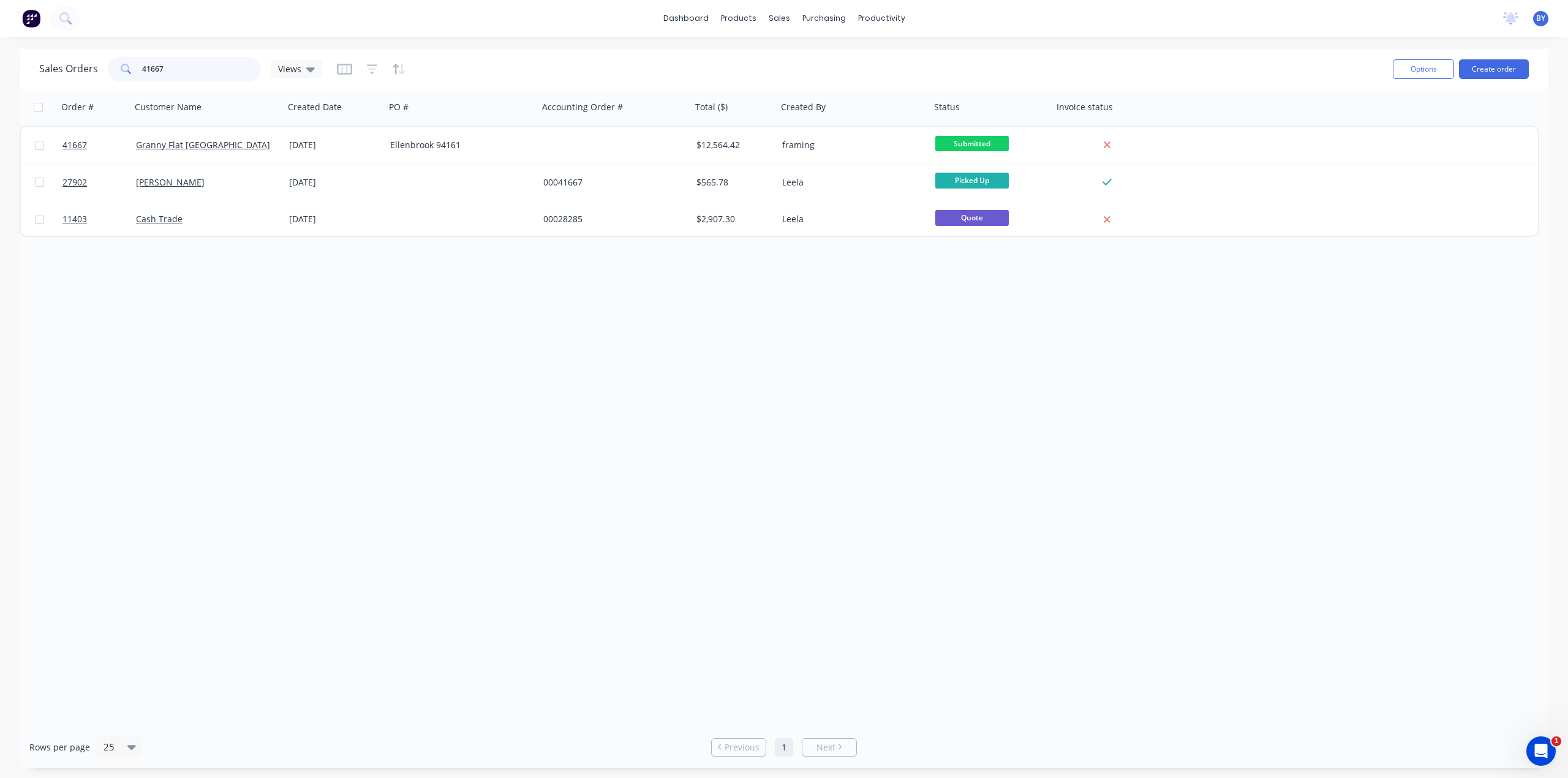
click at [191, 70] on input "41667" at bounding box center [202, 70] width 120 height 25
drag, startPoint x: 140, startPoint y: 65, endPoint x: 120, endPoint y: 63, distance: 20.1
click at [120, 63] on div "41667" at bounding box center [184, 70] width 153 height 25
click at [783, 322] on div "Order # Customer Name Created Date PO # Accounting Order # Total ($) Created By…" at bounding box center [784, 408] width 1529 height 638
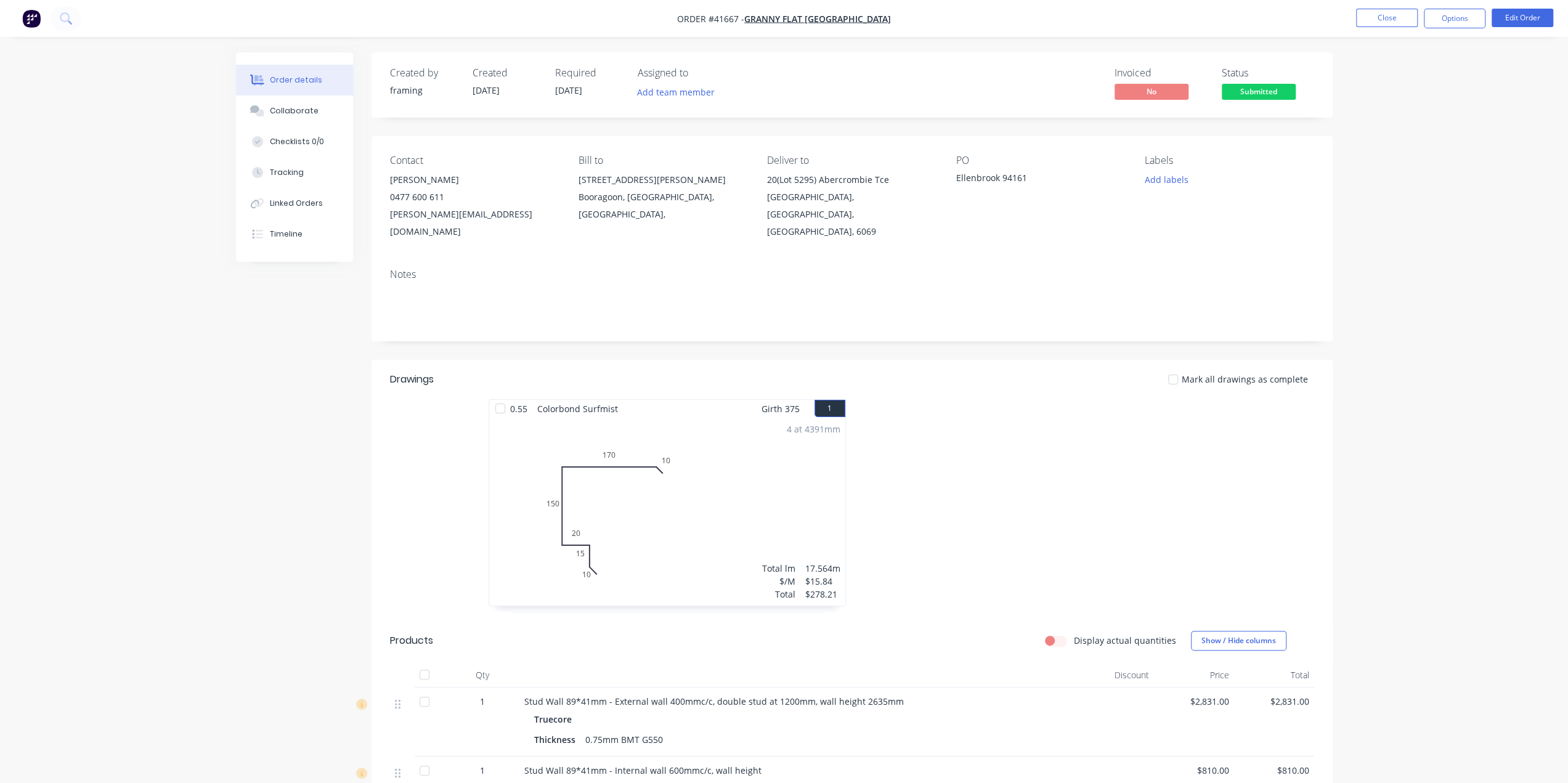
click at [37, 16] on img "button" at bounding box center [31, 18] width 18 height 18
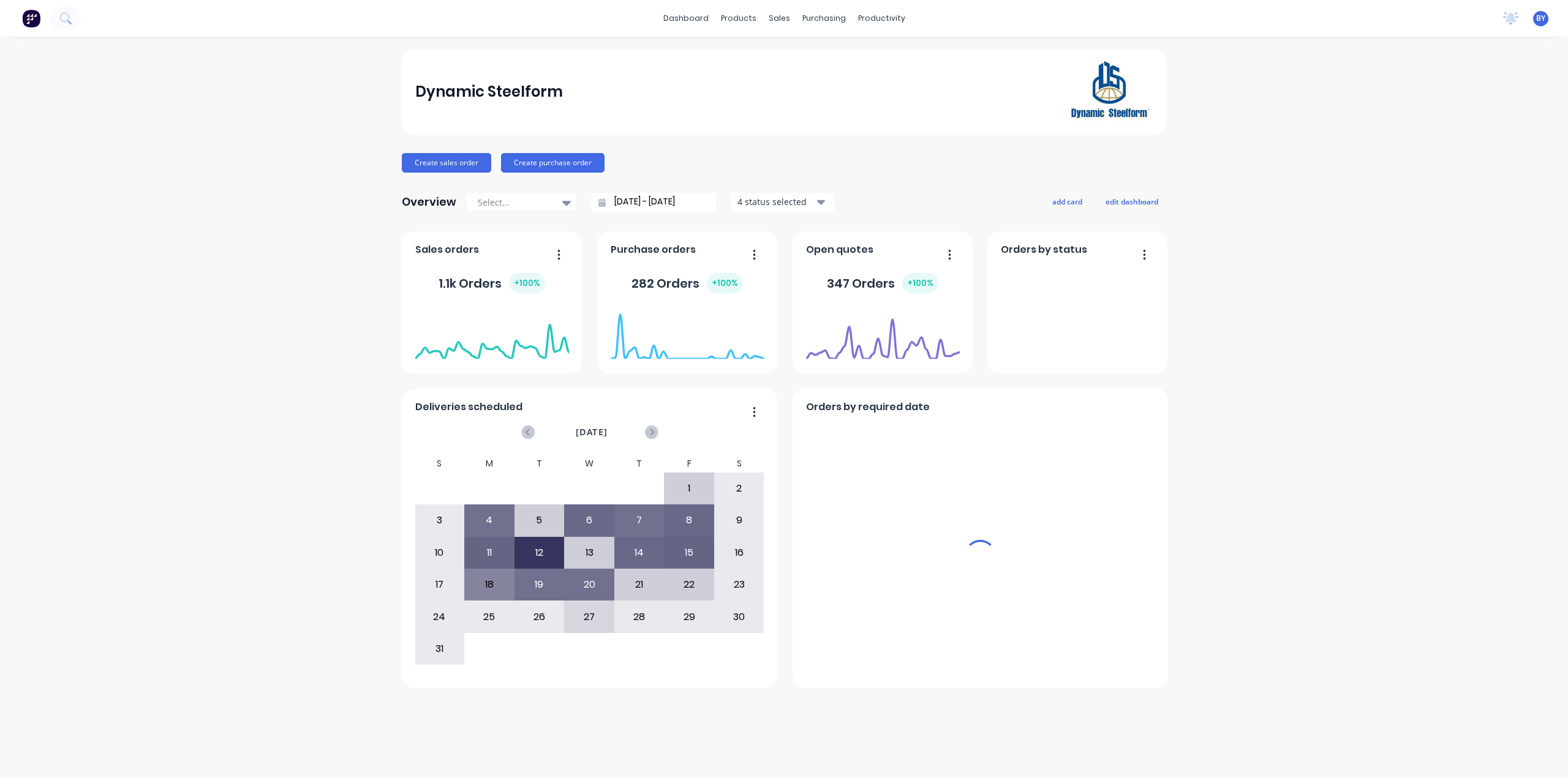
click at [776, 19] on div "sales" at bounding box center [780, 18] width 34 height 18
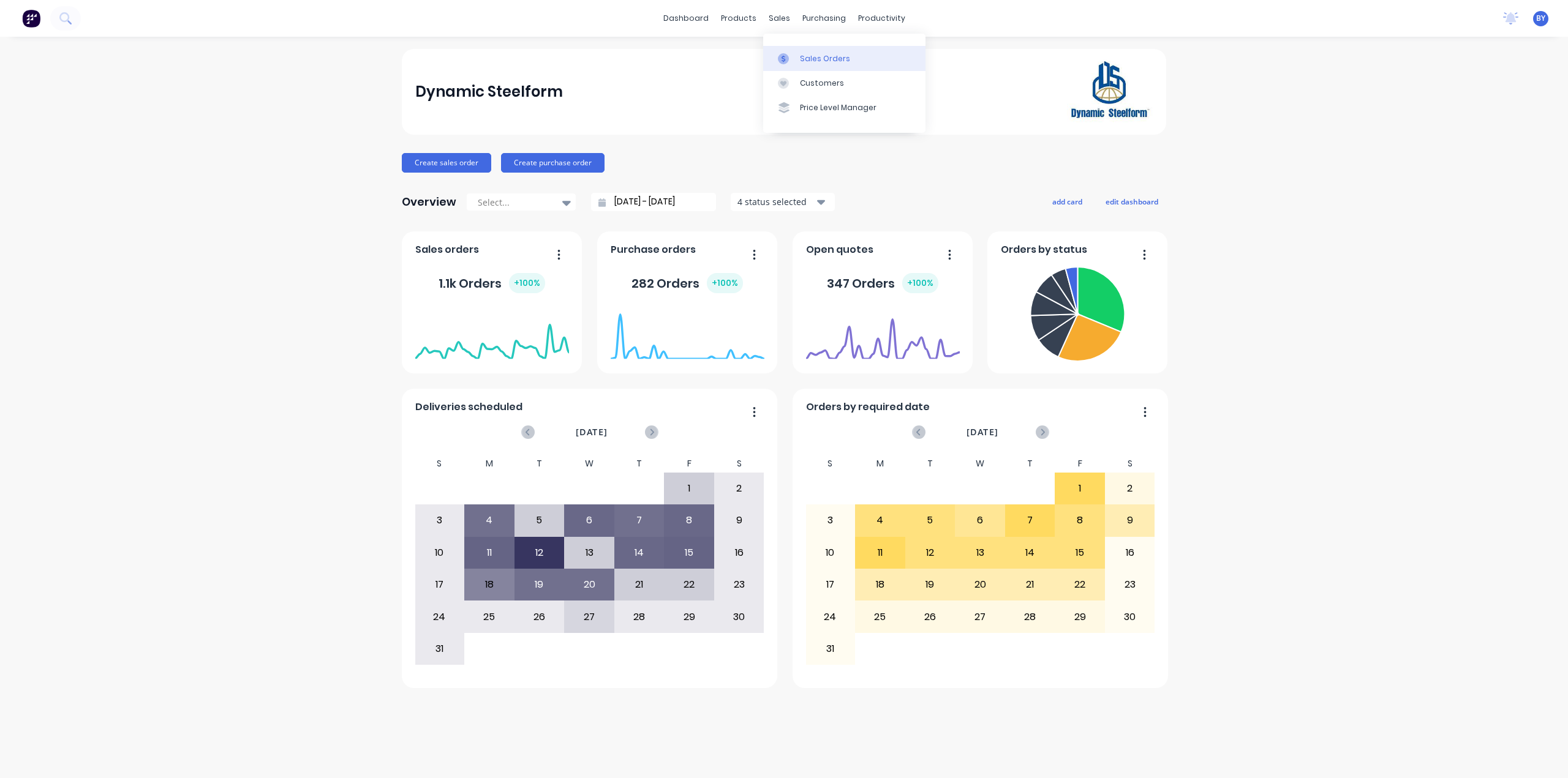
click at [791, 57] on div at bounding box center [787, 58] width 18 height 11
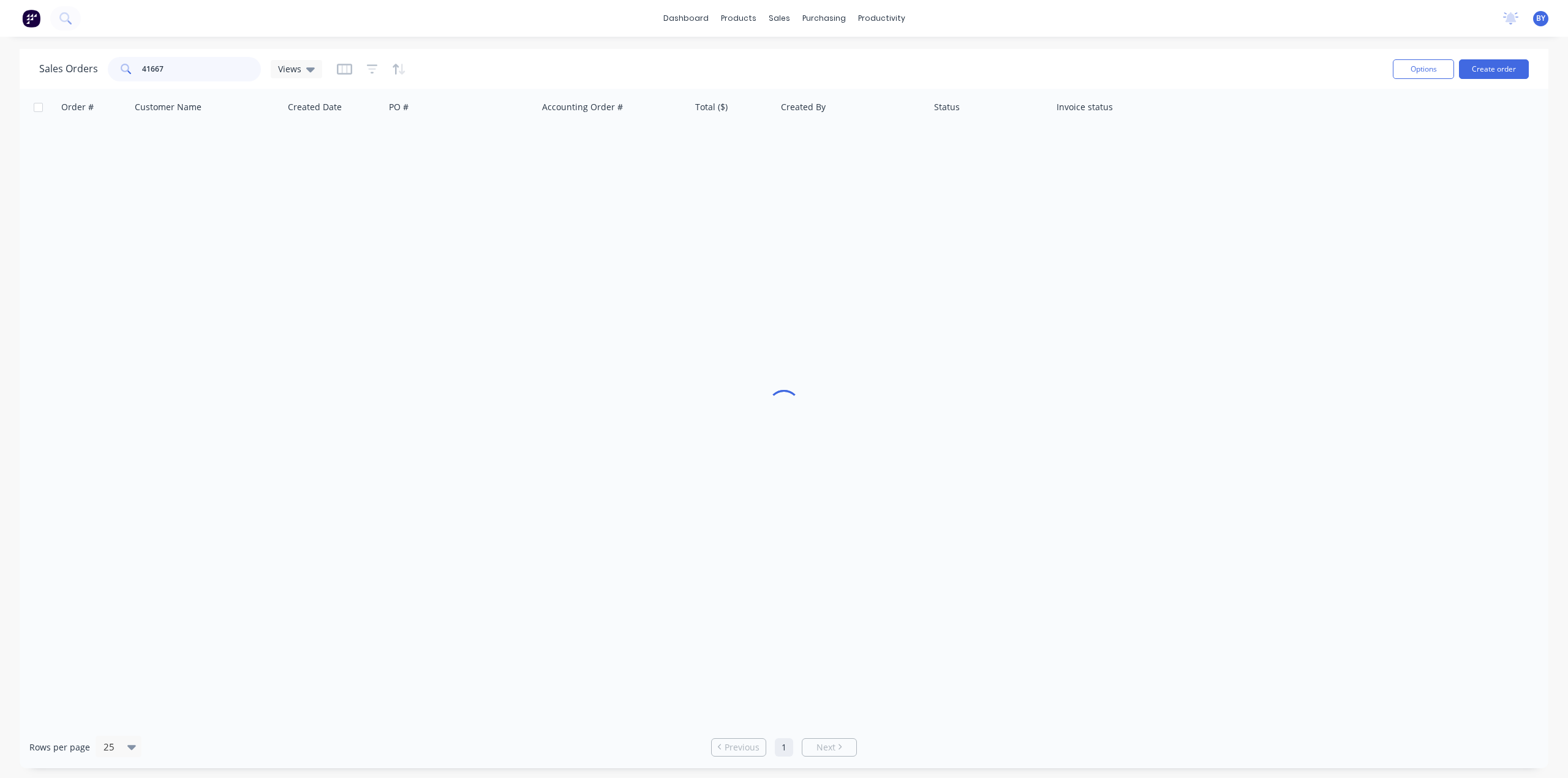
drag, startPoint x: 200, startPoint y: 68, endPoint x: 14, endPoint y: 60, distance: 186.2
click at [14, 60] on div "Sales Orders 41667 Views Options Create order Order # Customer Name Created Dat…" at bounding box center [784, 408] width 1568 height 720
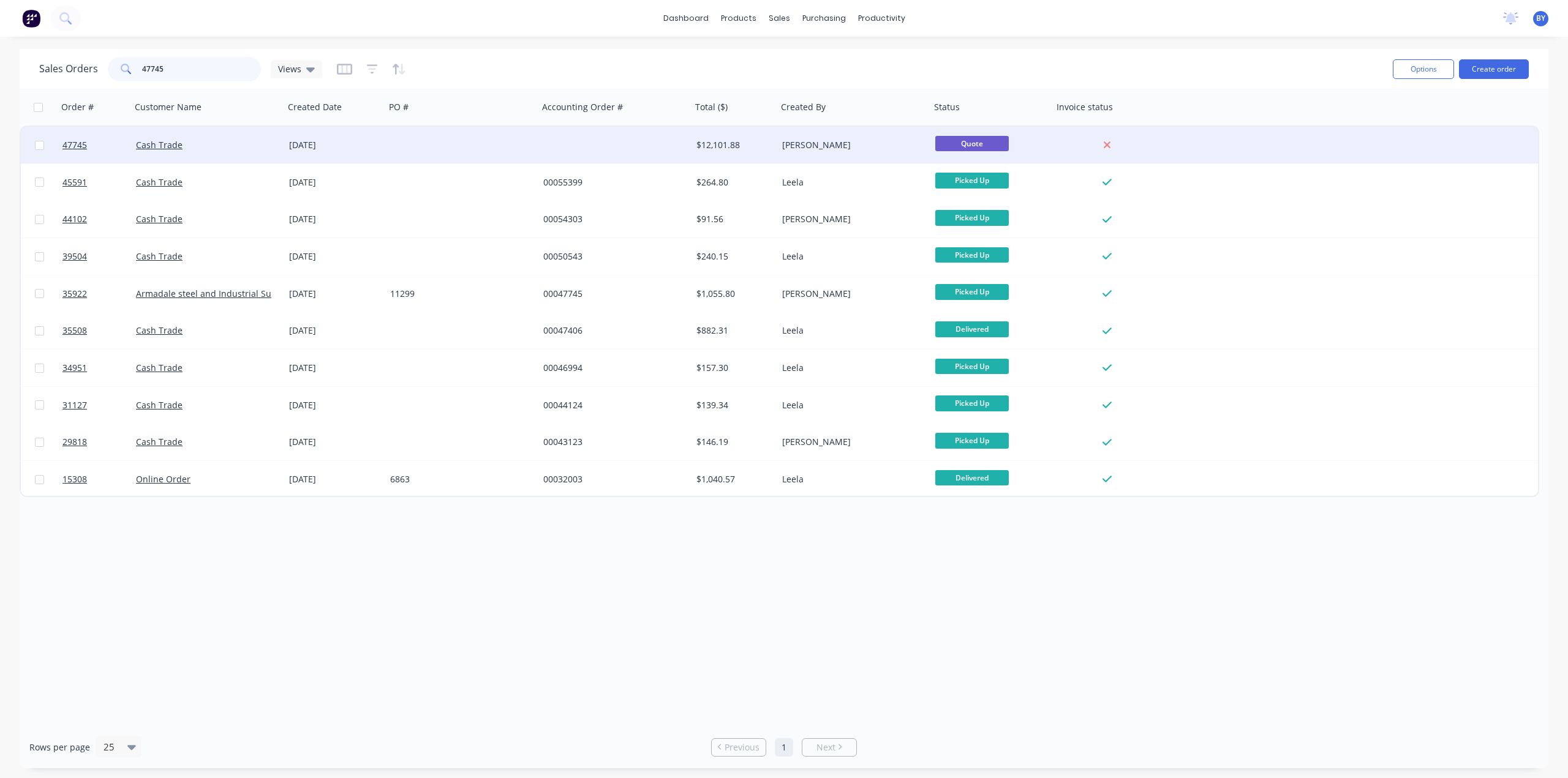
type input "47745"
click at [271, 150] on div "Cash Trade" at bounding box center [204, 145] width 136 height 12
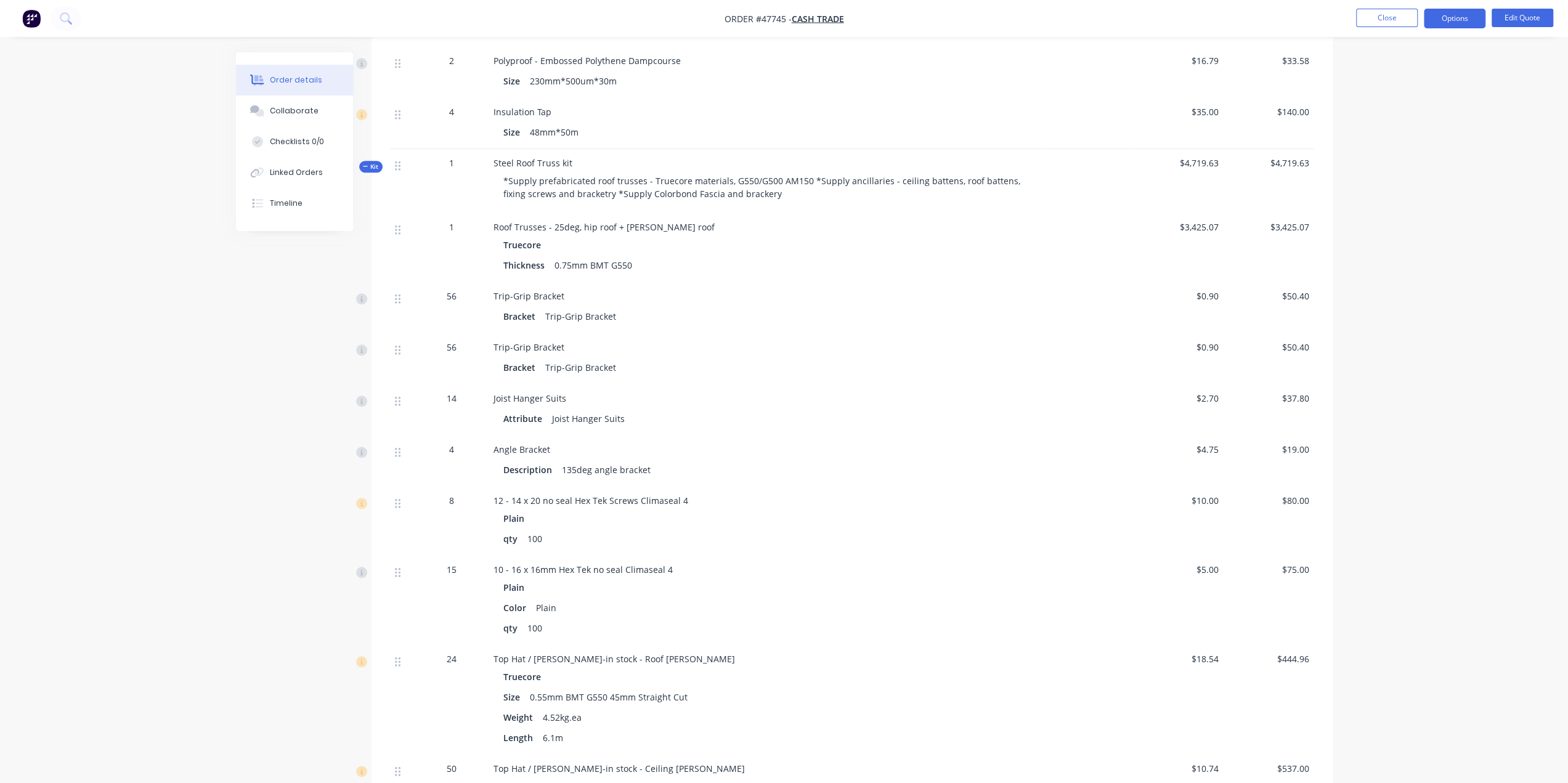
scroll to position [1273, 0]
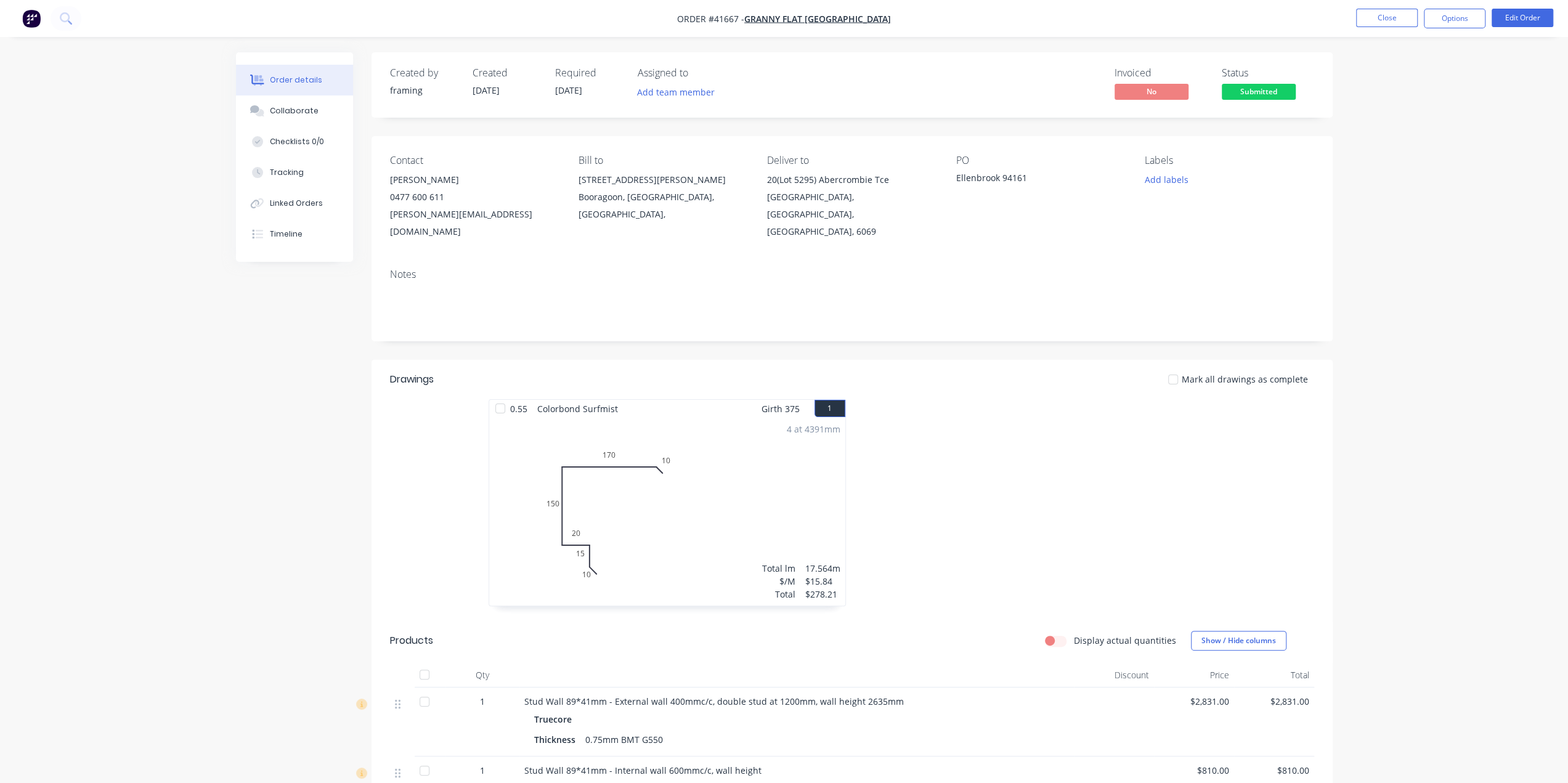
click at [25, 19] on img "button" at bounding box center [31, 18] width 18 height 18
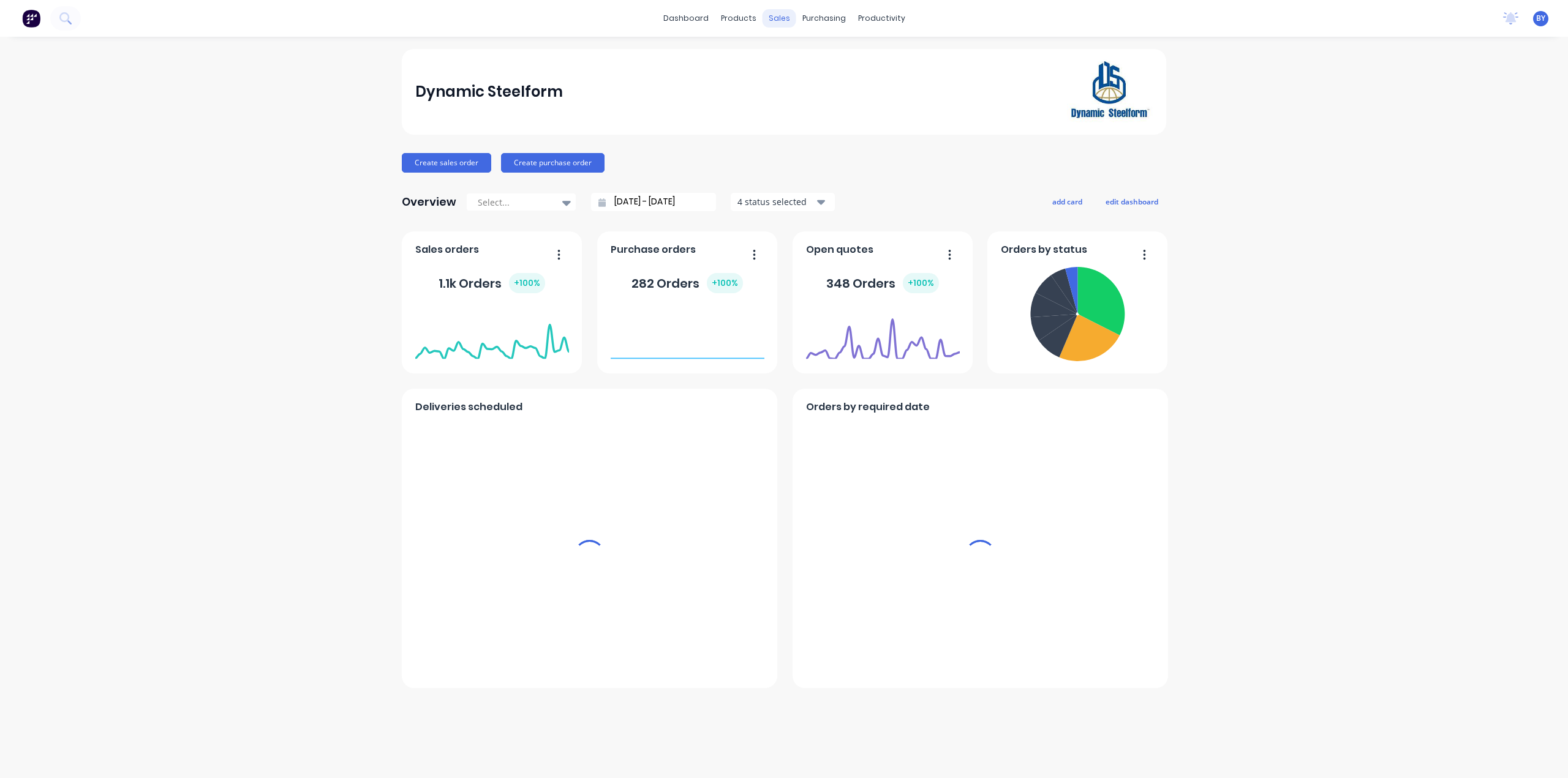
click at [777, 19] on div "sales" at bounding box center [780, 18] width 34 height 18
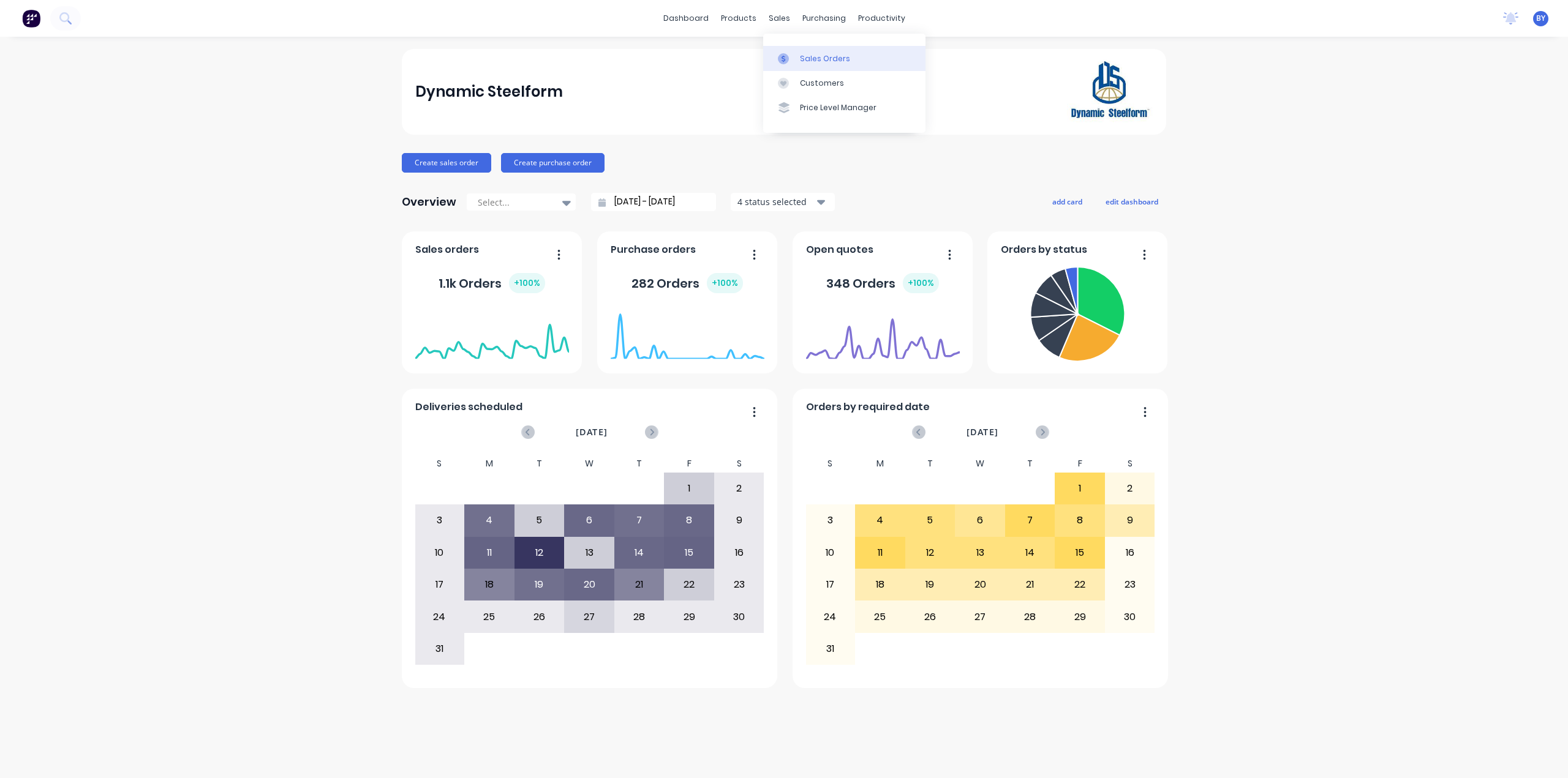
click at [801, 55] on div "Sales Orders" at bounding box center [825, 58] width 50 height 11
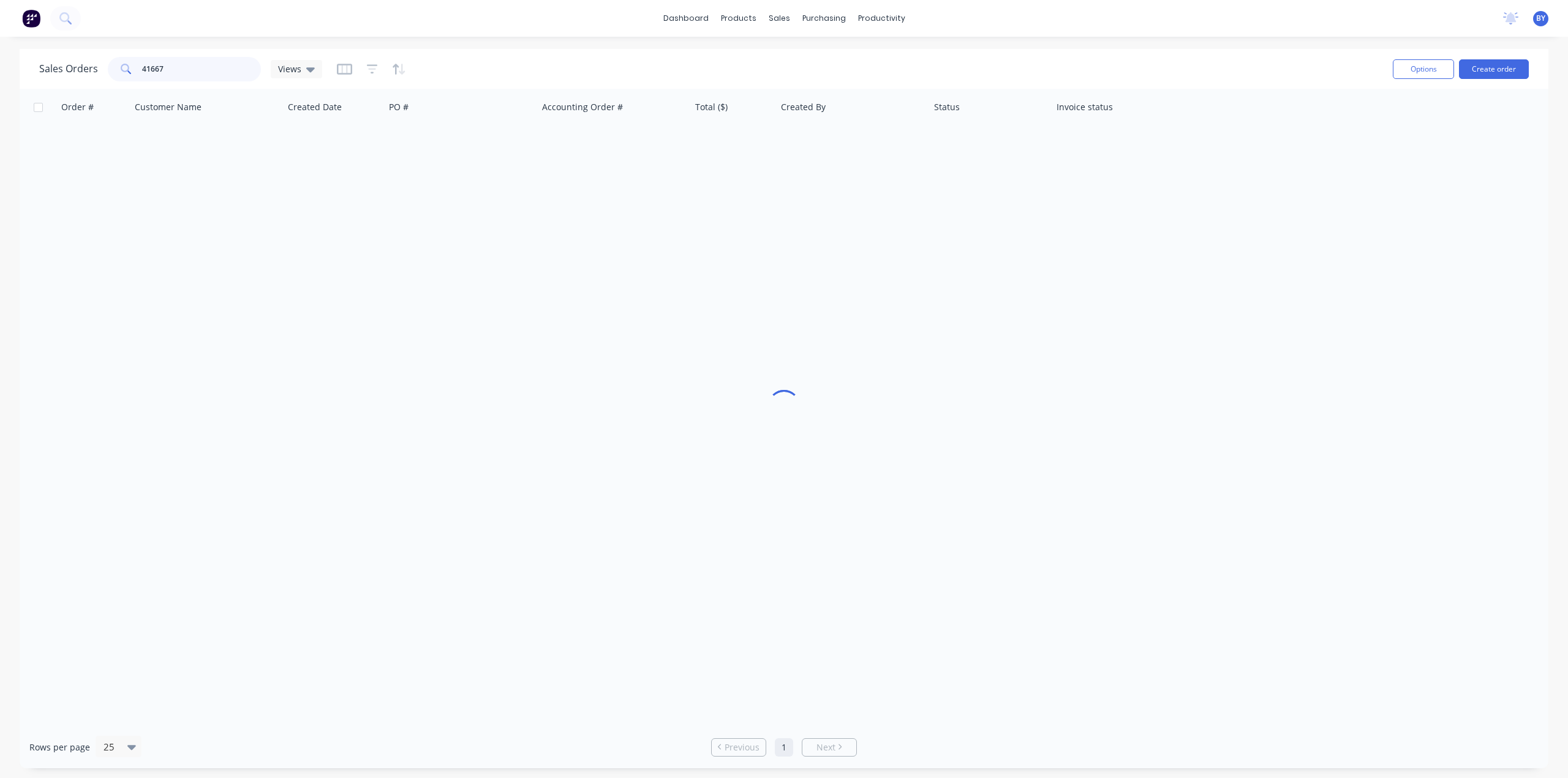
drag, startPoint x: 206, startPoint y: 68, endPoint x: 107, endPoint y: 70, distance: 99.0
click at [108, 70] on div "41667" at bounding box center [184, 70] width 153 height 25
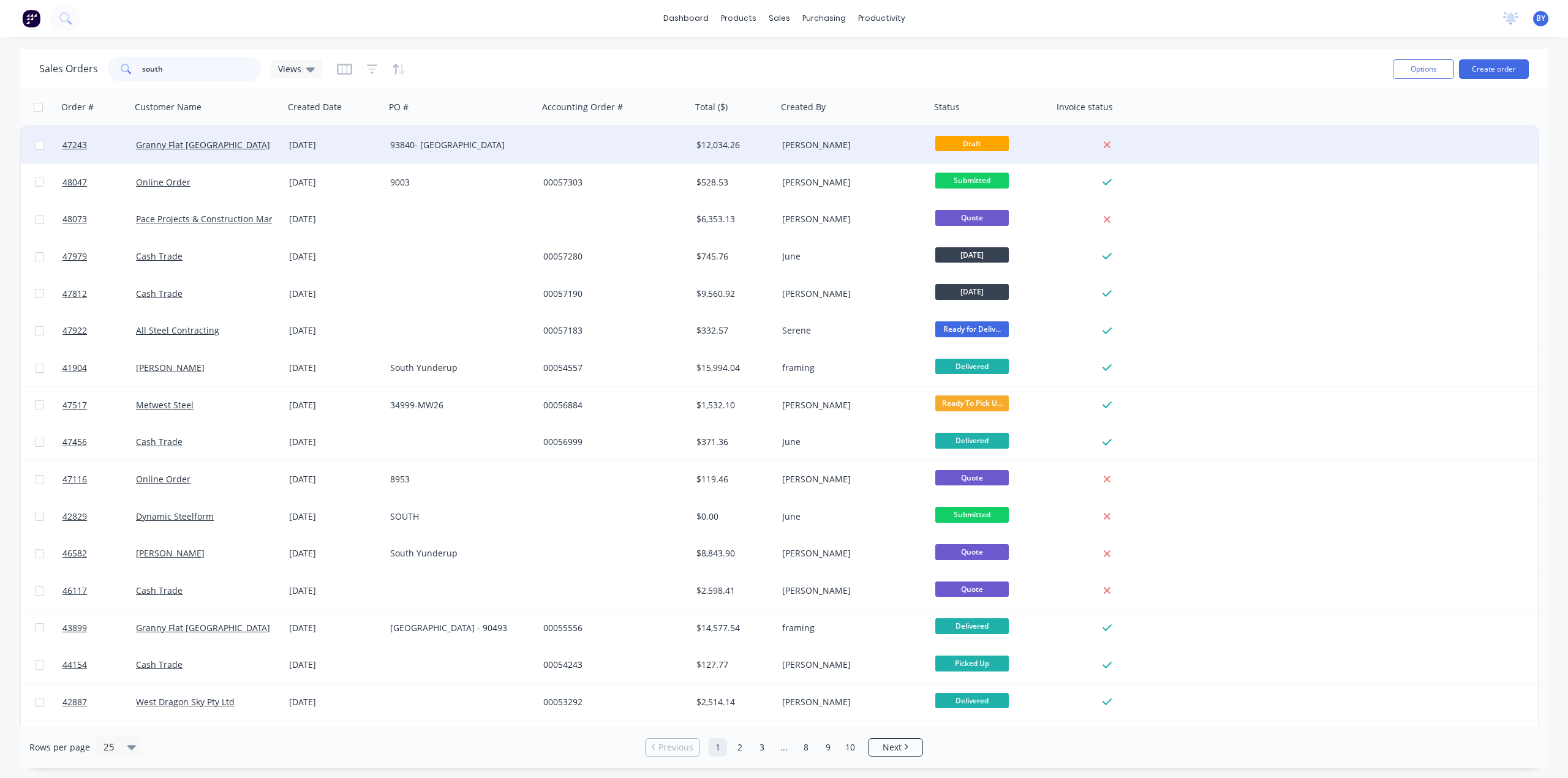
type input "south"
click at [523, 147] on div "93840- SOUTH LAKE" at bounding box center [458, 145] width 136 height 12
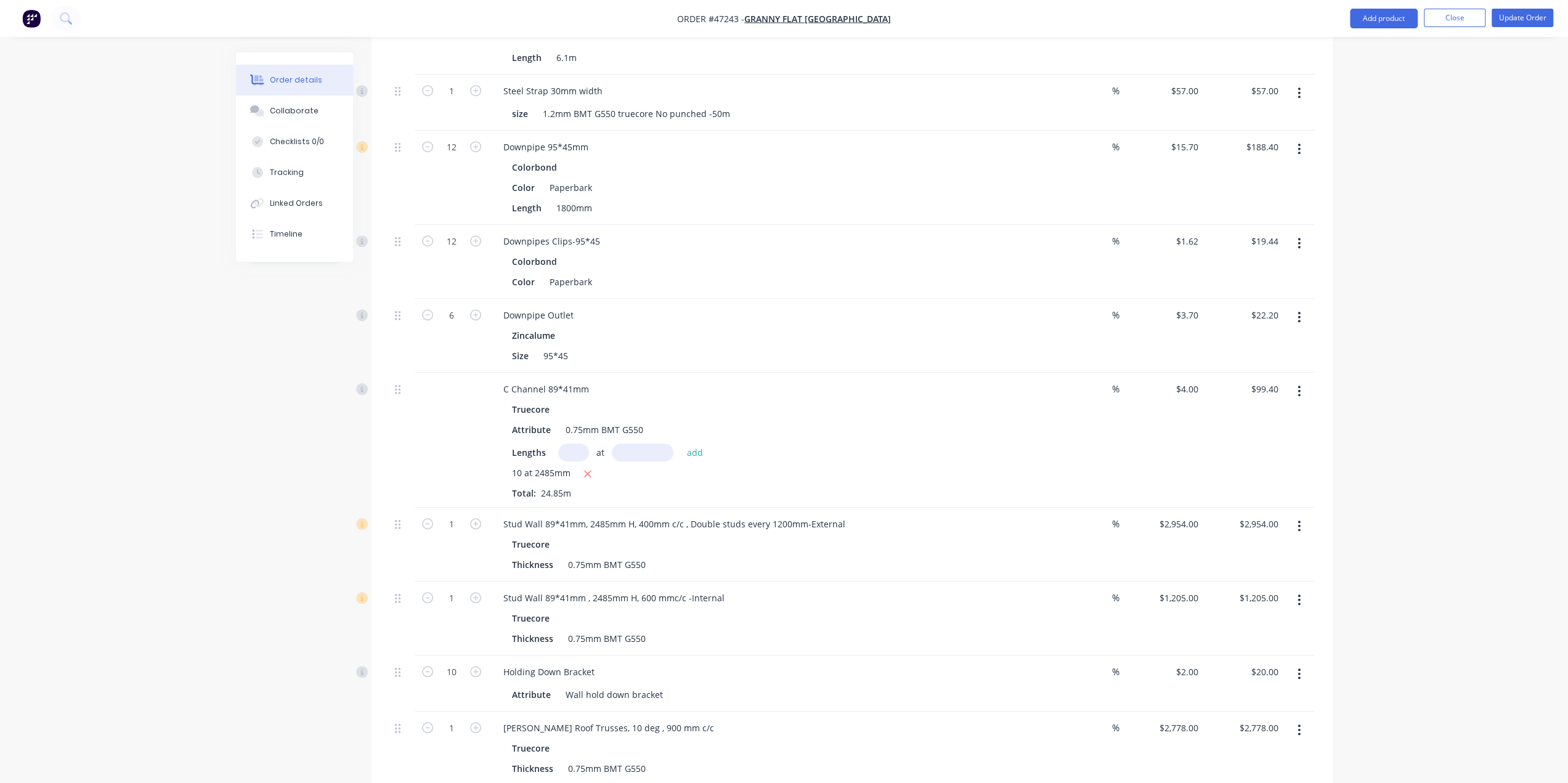
scroll to position [899, 0]
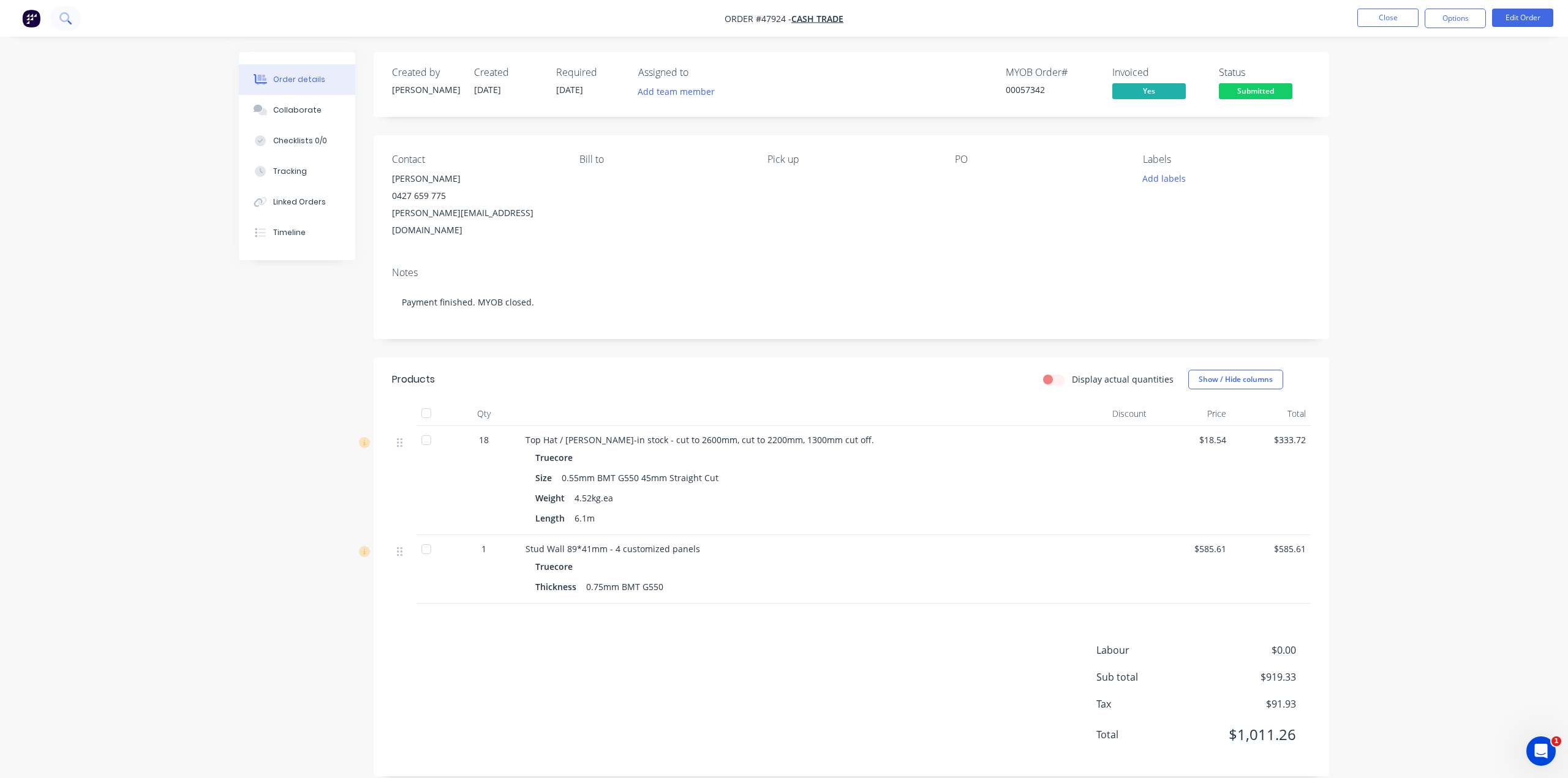
click at [61, 16] on icon at bounding box center [65, 18] width 12 height 12
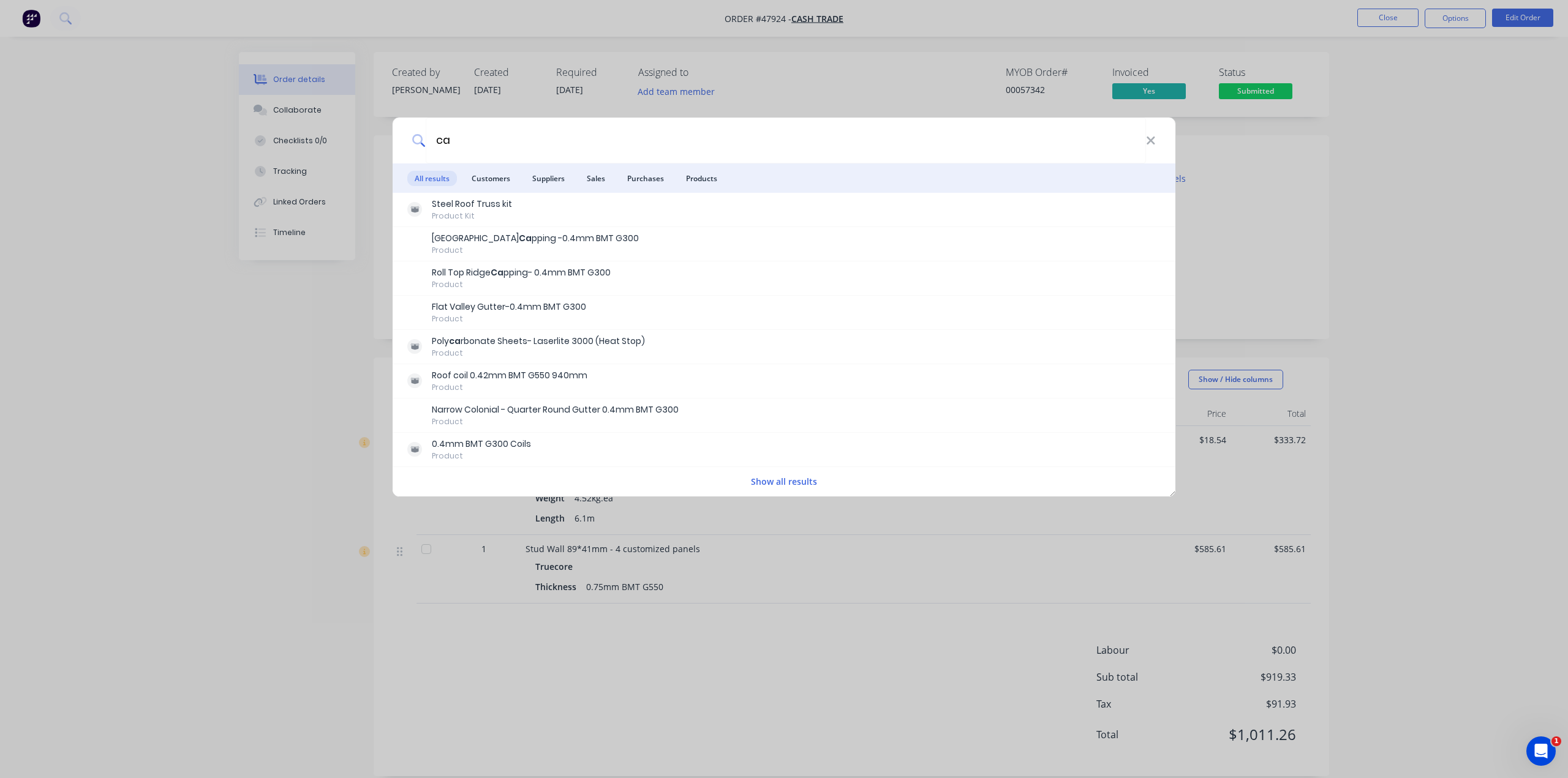
type input "ca"
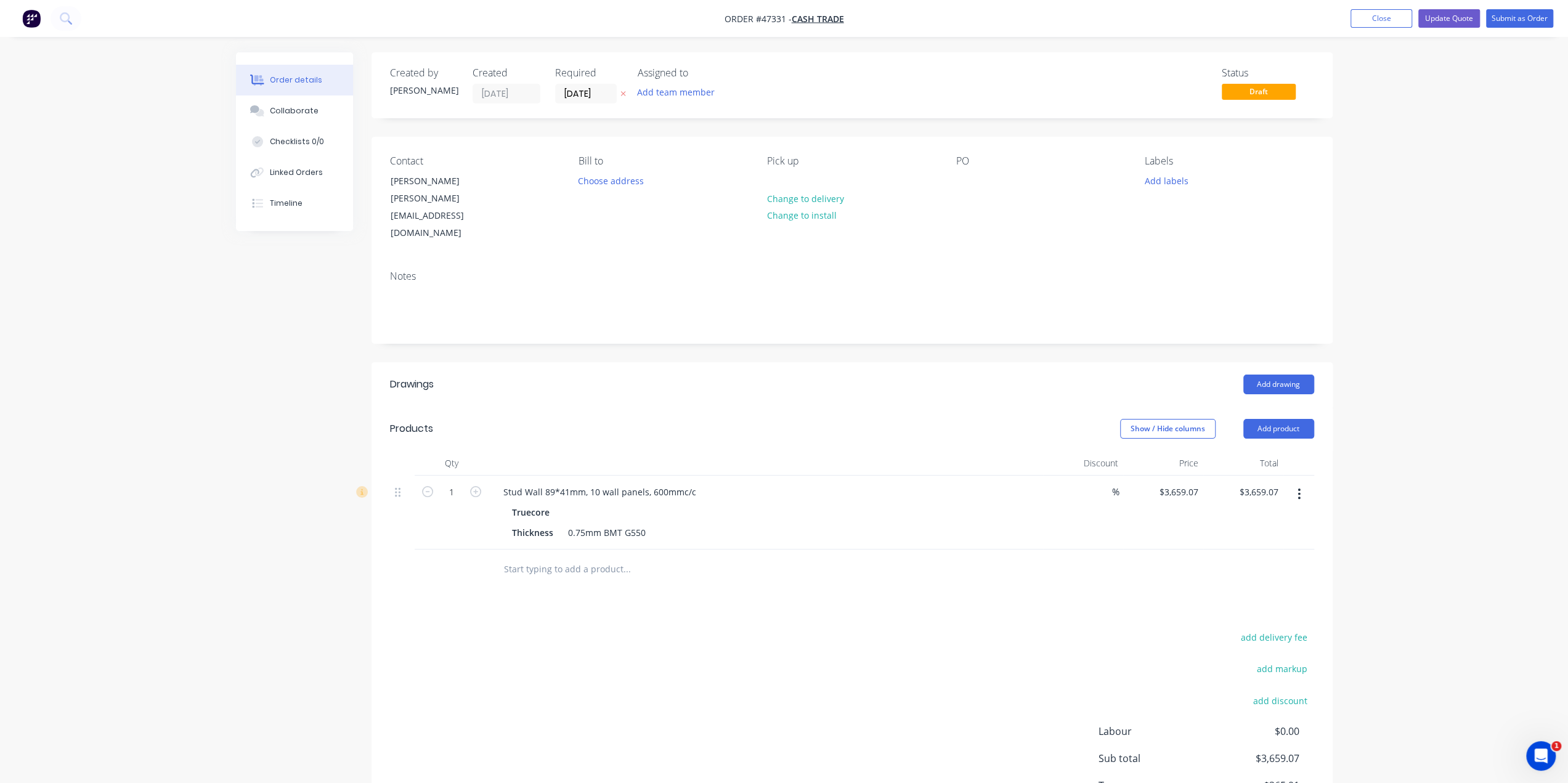
click at [1500, 422] on div "Order details Collaborate Checklists 0/0 Linked Orders Timeline Order details C…" at bounding box center [784, 438] width 1568 height 877
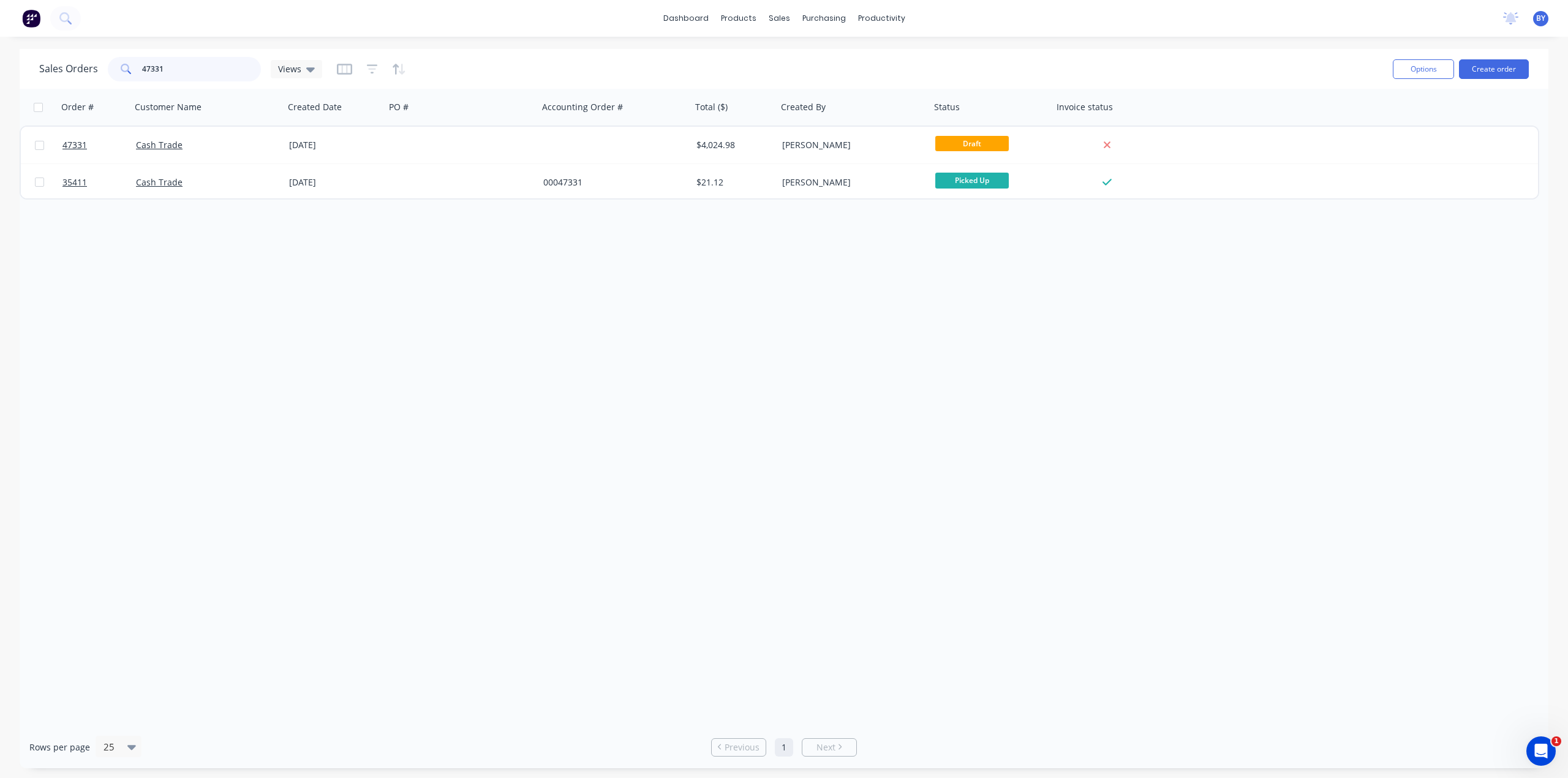
drag, startPoint x: 191, startPoint y: 70, endPoint x: 47, endPoint y: 66, distance: 144.1
click at [46, 61] on div "Sales Orders 47331 Views" at bounding box center [180, 70] width 283 height 25
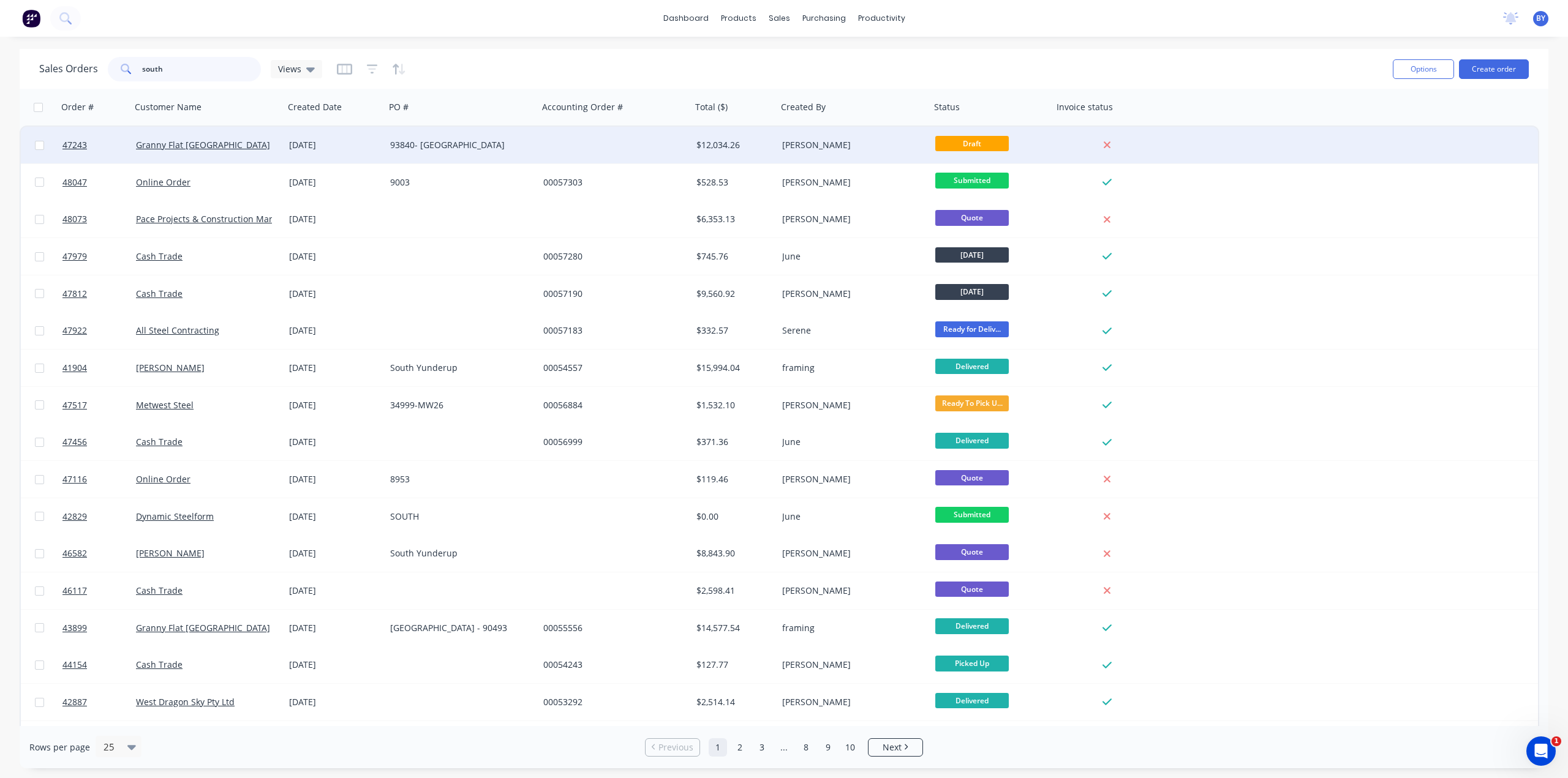
type input "south"
click at [270, 148] on div "Granny Flat [GEOGRAPHIC_DATA]" at bounding box center [204, 145] width 136 height 12
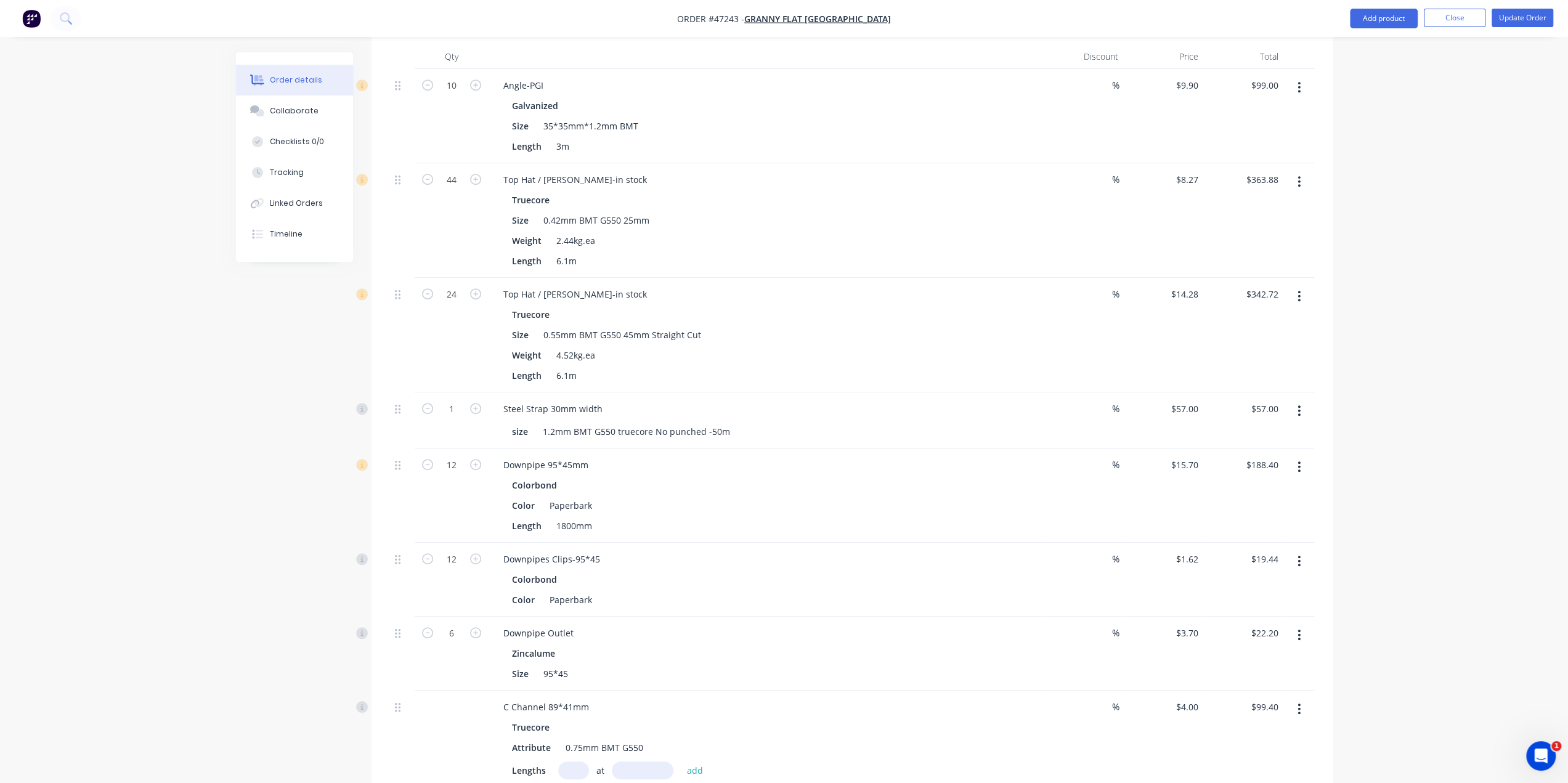
scroll to position [657, 0]
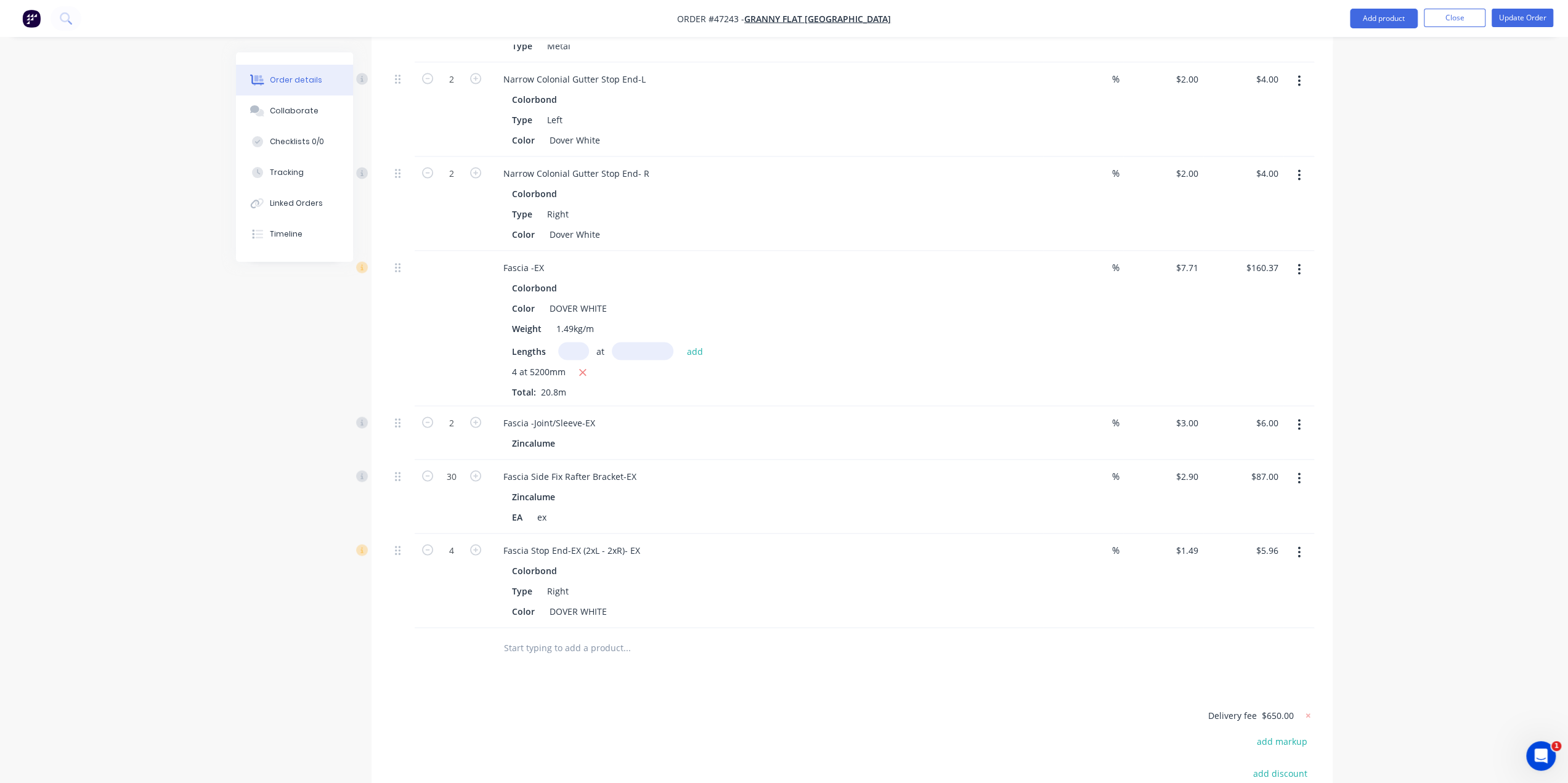
scroll to position [2480, 0]
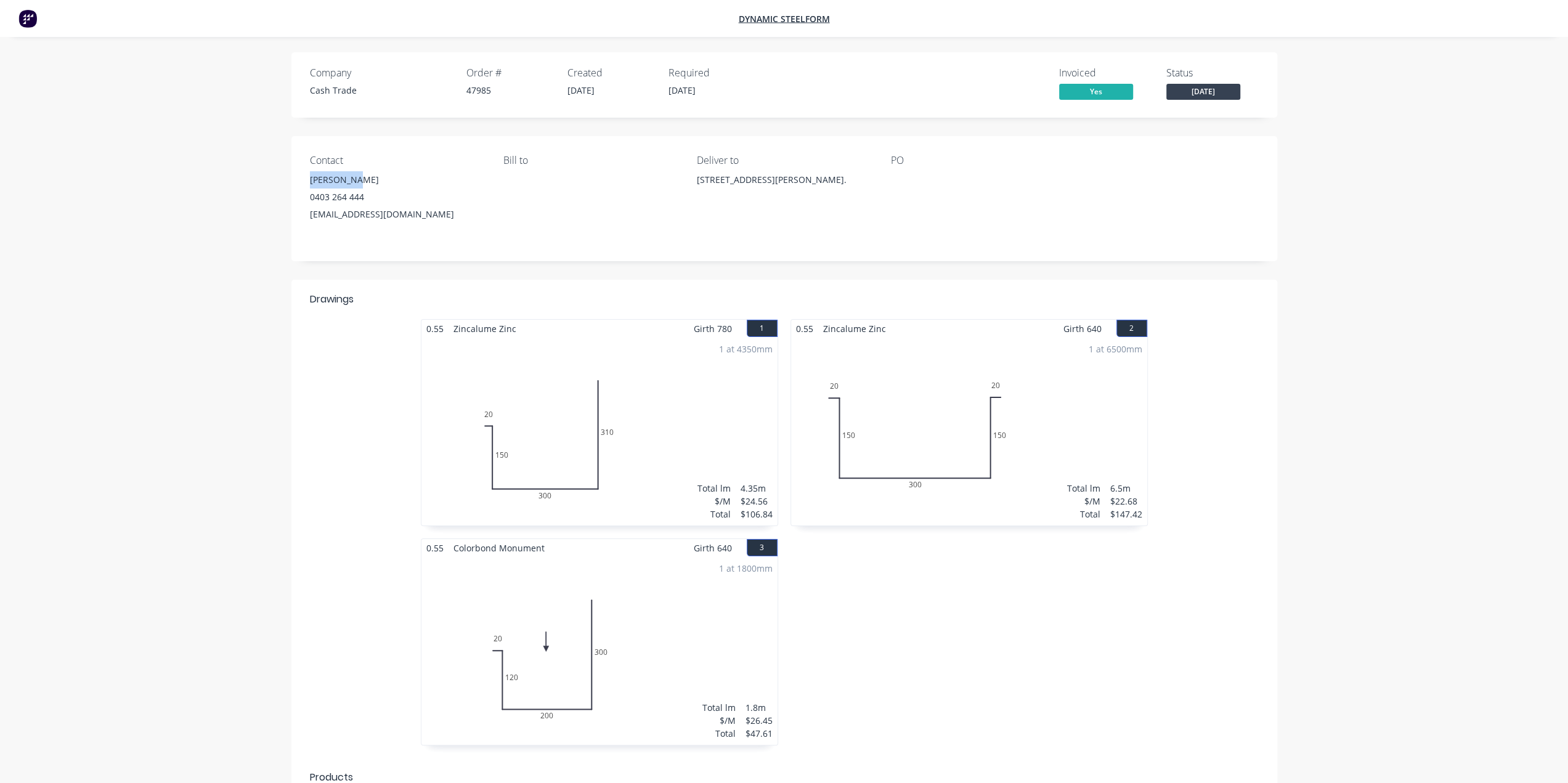
drag, startPoint x: 307, startPoint y: 179, endPoint x: 375, endPoint y: 179, distance: 68.0
click at [375, 179] on div "Contact [PERSON_NAME] [PHONE_NUMBER] [EMAIL_ADDRESS][DOMAIN_NAME] [PERSON_NAME]…" at bounding box center [784, 198] width 986 height 125
click at [296, 192] on div "Contact [PERSON_NAME] [PHONE_NUMBER] [EMAIL_ADDRESS][DOMAIN_NAME] [PERSON_NAME]…" at bounding box center [784, 198] width 986 height 125
drag, startPoint x: 301, startPoint y: 182, endPoint x: 338, endPoint y: 179, distance: 37.1
click at [338, 179] on div "Contact [PERSON_NAME] [PHONE_NUMBER] [EMAIL_ADDRESS][DOMAIN_NAME] [PERSON_NAME]…" at bounding box center [784, 198] width 986 height 125
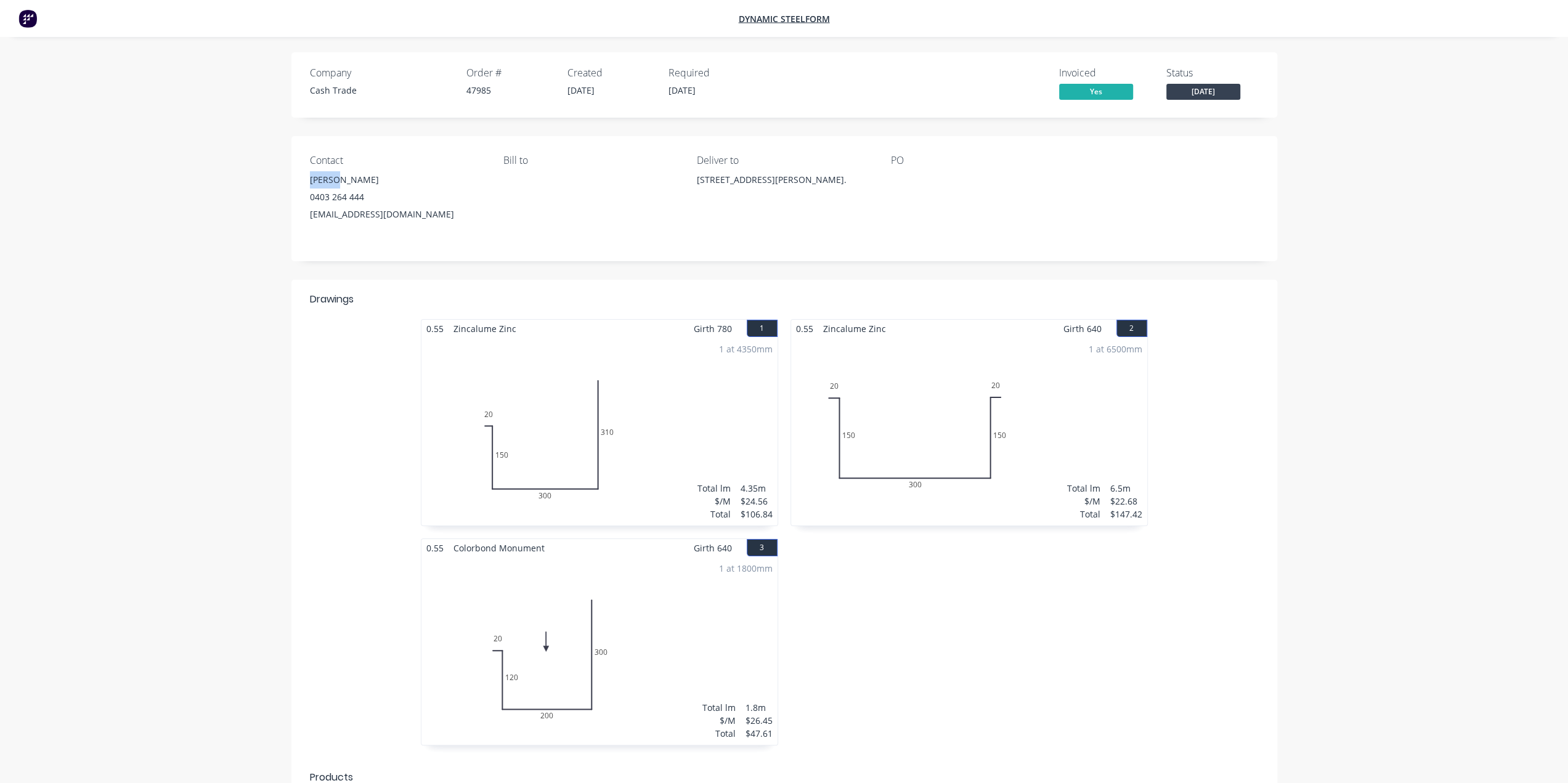
copy div "[PERSON_NAME]"
drag, startPoint x: 341, startPoint y: 218, endPoint x: 425, endPoint y: 218, distance: 84.0
click at [425, 218] on div "Contact [PERSON_NAME] [PHONE_NUMBER] [EMAIL_ADDRESS][DOMAIN_NAME] [PERSON_NAME]…" at bounding box center [784, 198] width 986 height 125
copy div "[EMAIL_ADDRESS][DOMAIN_NAME]"
